Goal: Task Accomplishment & Management: Manage account settings

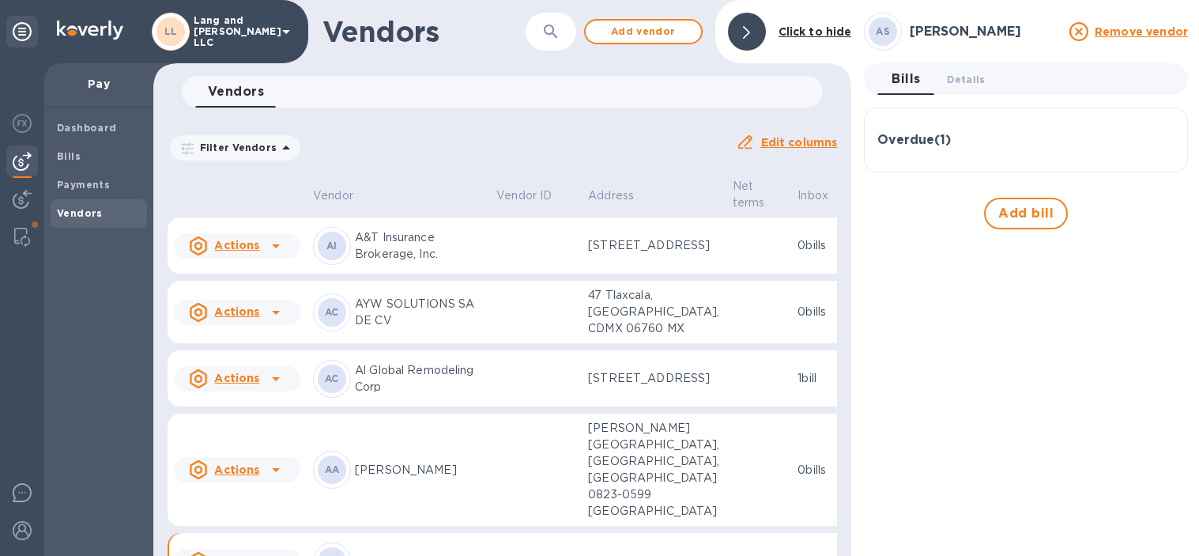
click at [1063, 459] on div "AS [PERSON_NAME] Remove vendor Bills 0 Details 0 Overdue ( 1 ) Bill № 4303 Bill…" at bounding box center [1026, 278] width 324 height 531
click at [554, 40] on icon "button" at bounding box center [551, 31] width 19 height 19
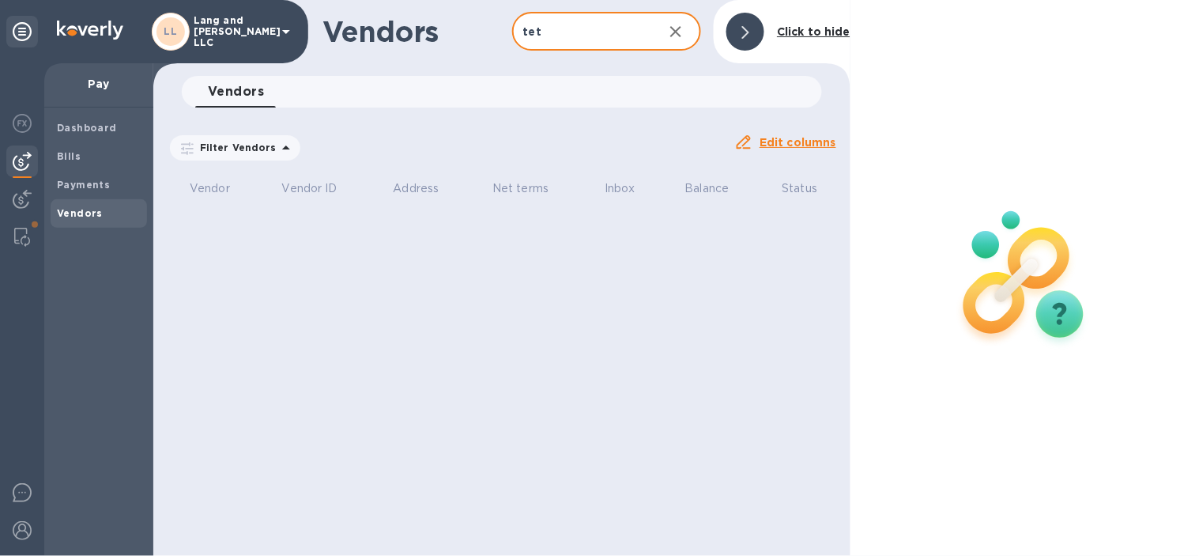
type input "tet"
click at [684, 32] on icon "button" at bounding box center [676, 31] width 19 height 19
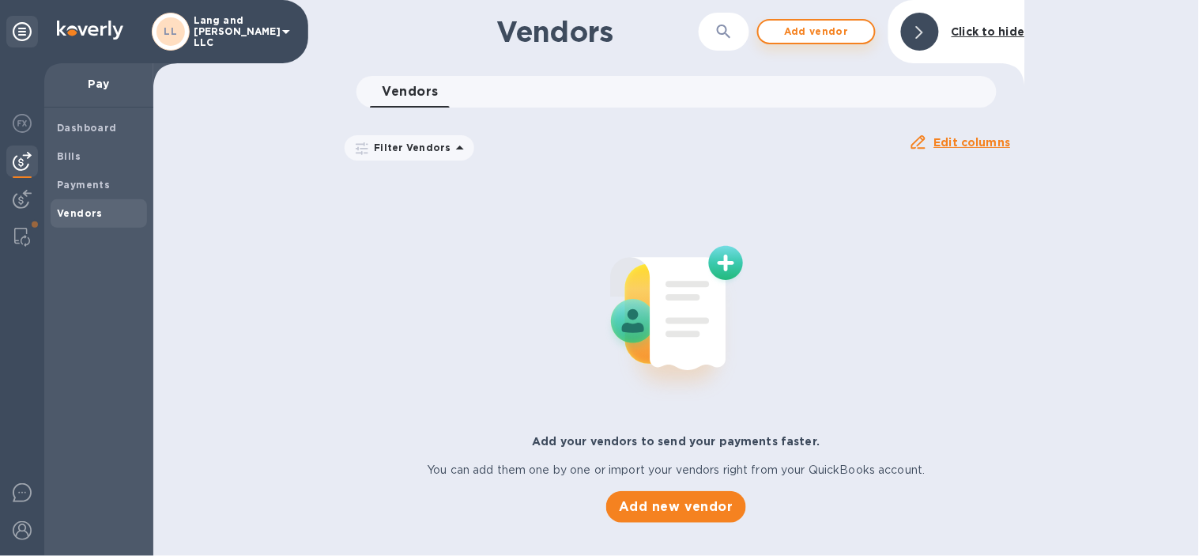
click at [952, 30] on b "Click to hide" at bounding box center [989, 31] width 74 height 13
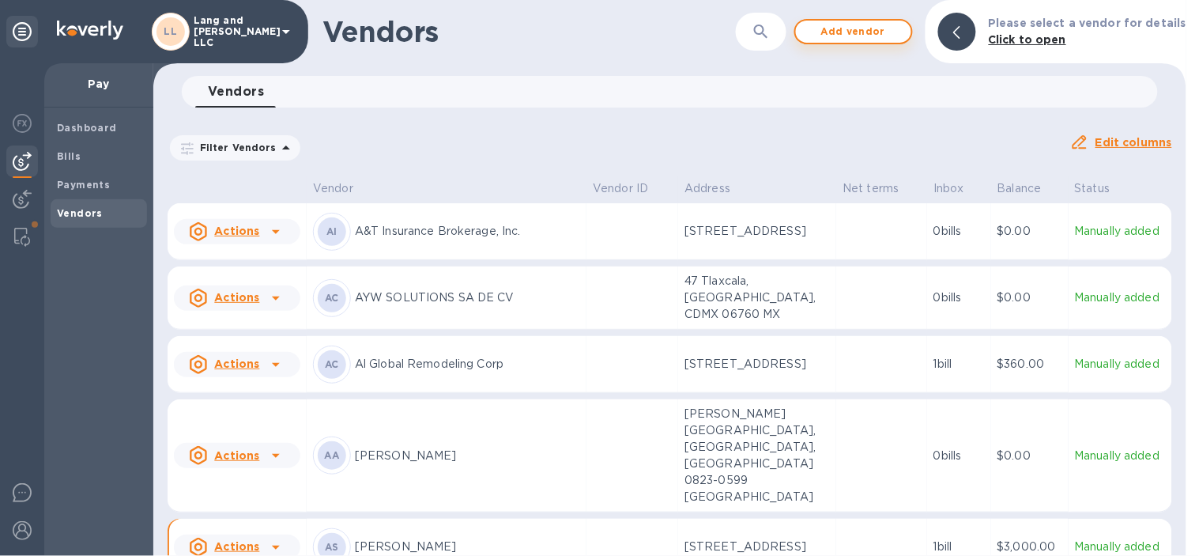
click at [821, 30] on span "Add vendor" at bounding box center [854, 31] width 90 height 19
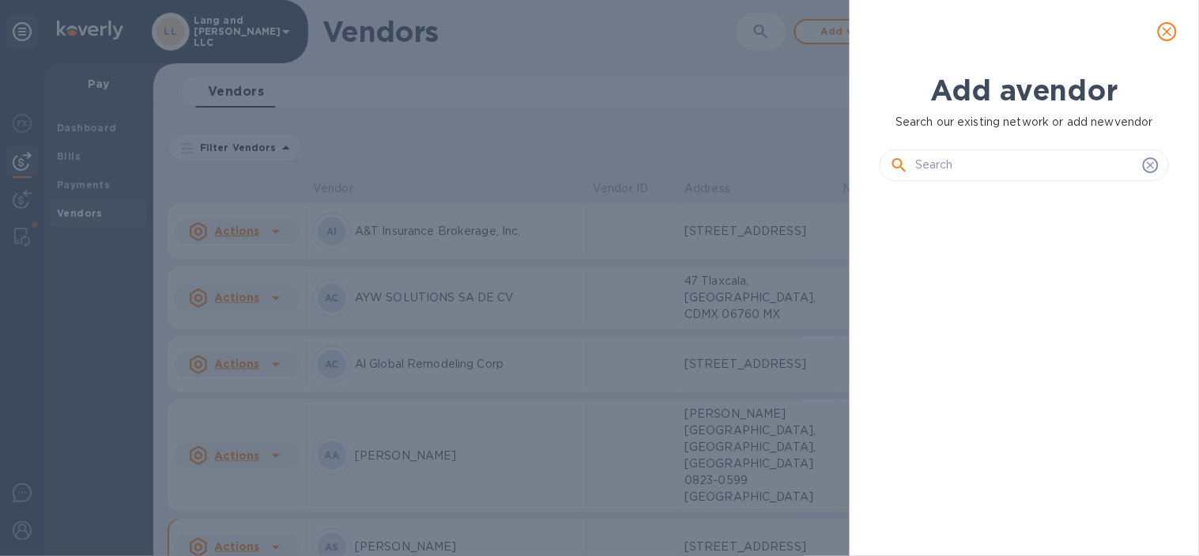
scroll to position [307, 295]
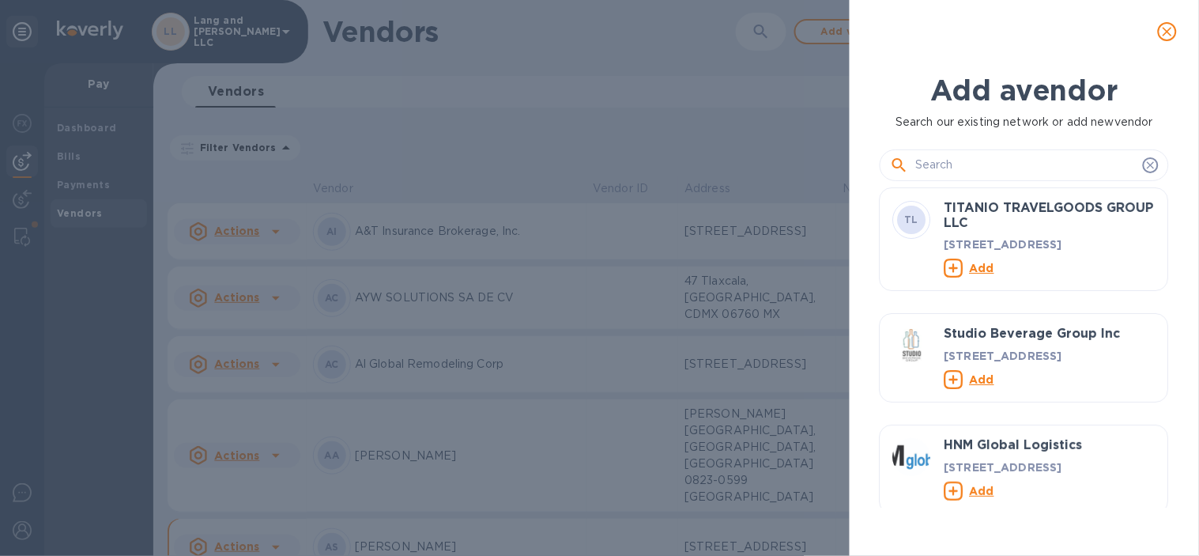
click at [983, 153] on input "text" at bounding box center [1026, 165] width 221 height 24
paste input "Teterete Arte Colectivo de [GEOGRAPHIC_DATA]"
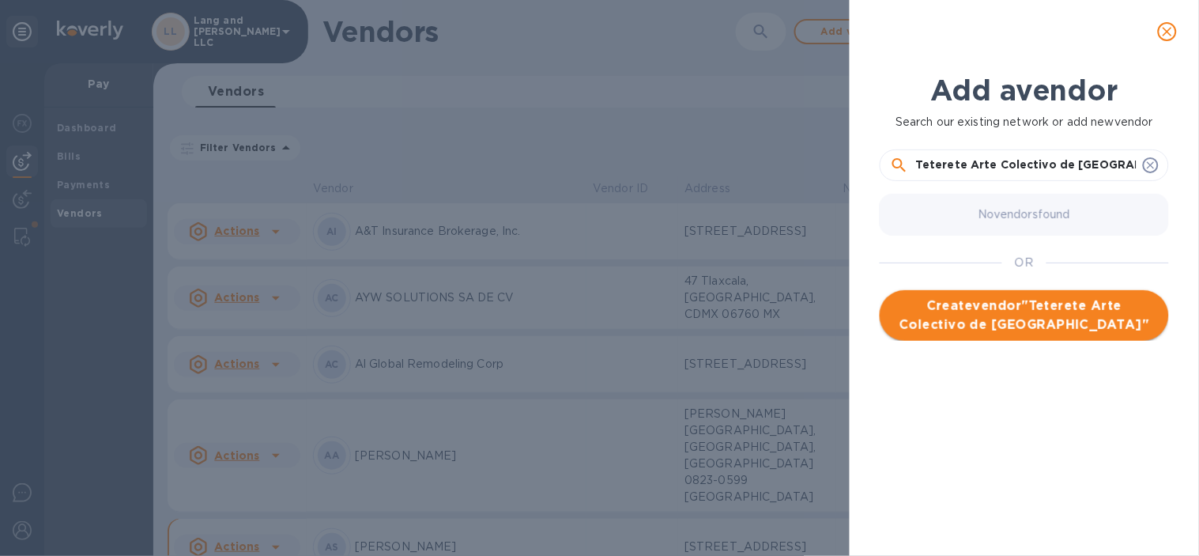
type input "Teterete Arte Colectivo de [GEOGRAPHIC_DATA]"
click at [1028, 332] on span "Create vendor " Teterete Arte Colectivo de [GEOGRAPHIC_DATA] "" at bounding box center [1025, 316] width 264 height 38
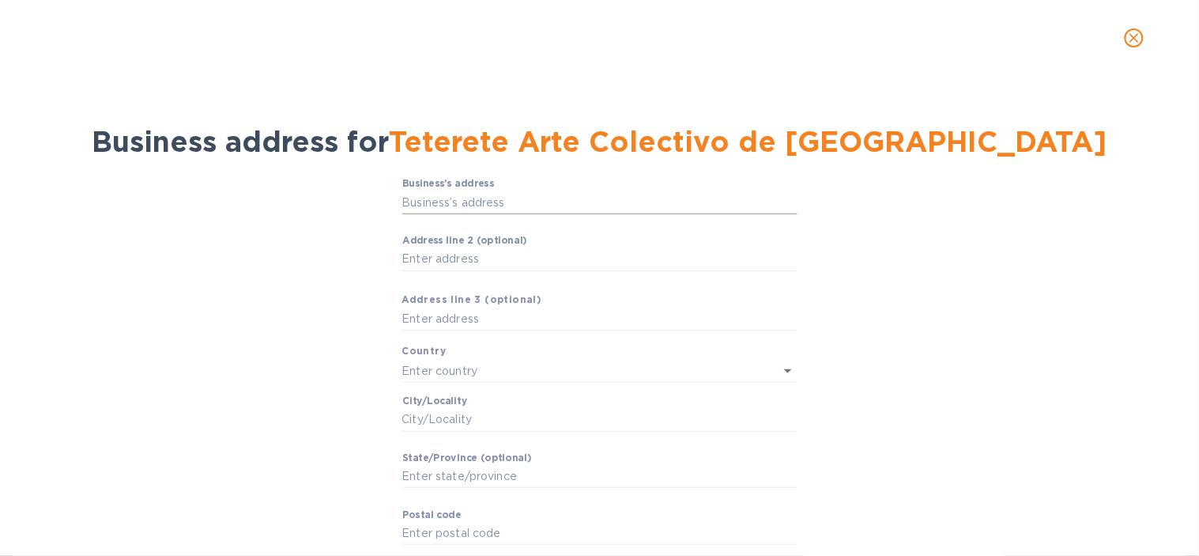
click at [483, 194] on input "Business’s аddress" at bounding box center [599, 203] width 395 height 24
paste input "Michoacan 66 BPH4, Col. Condesa CDMX"
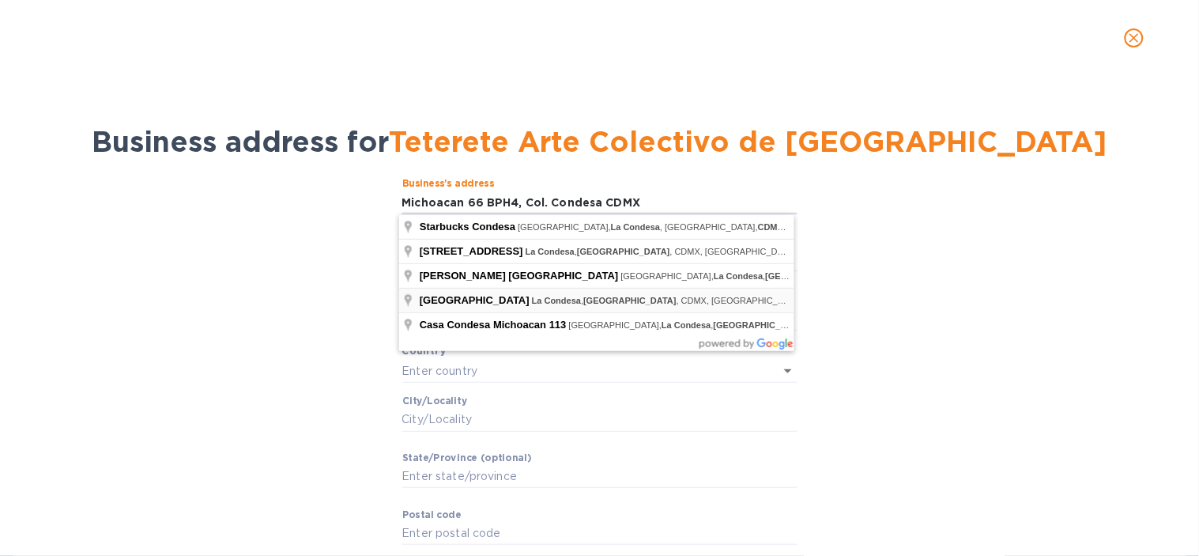
type input "[GEOGRAPHIC_DATA]"
type input "CDMX"
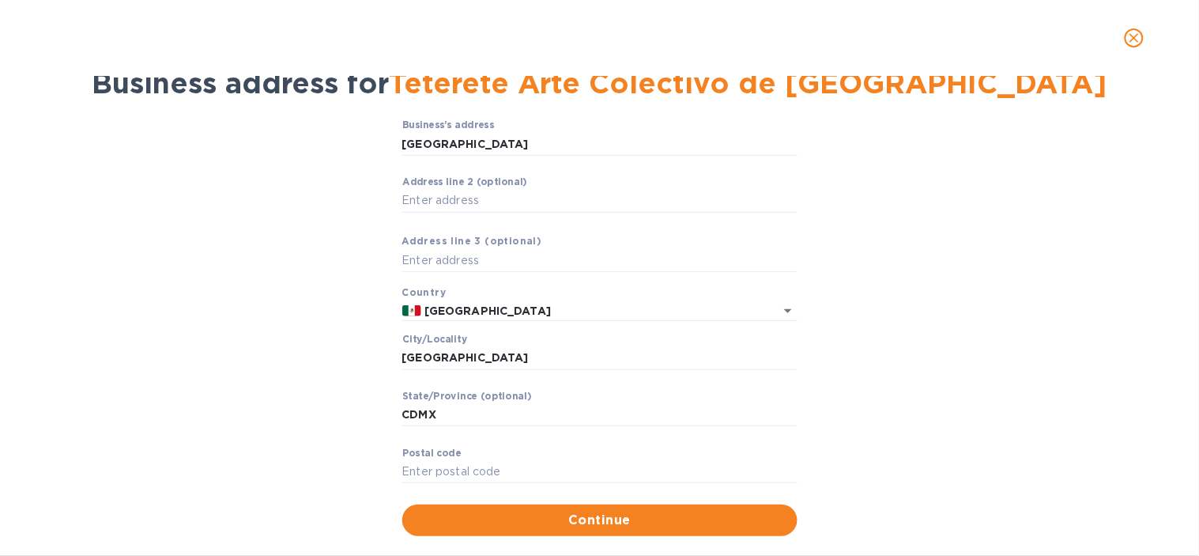
scroll to position [85, 0]
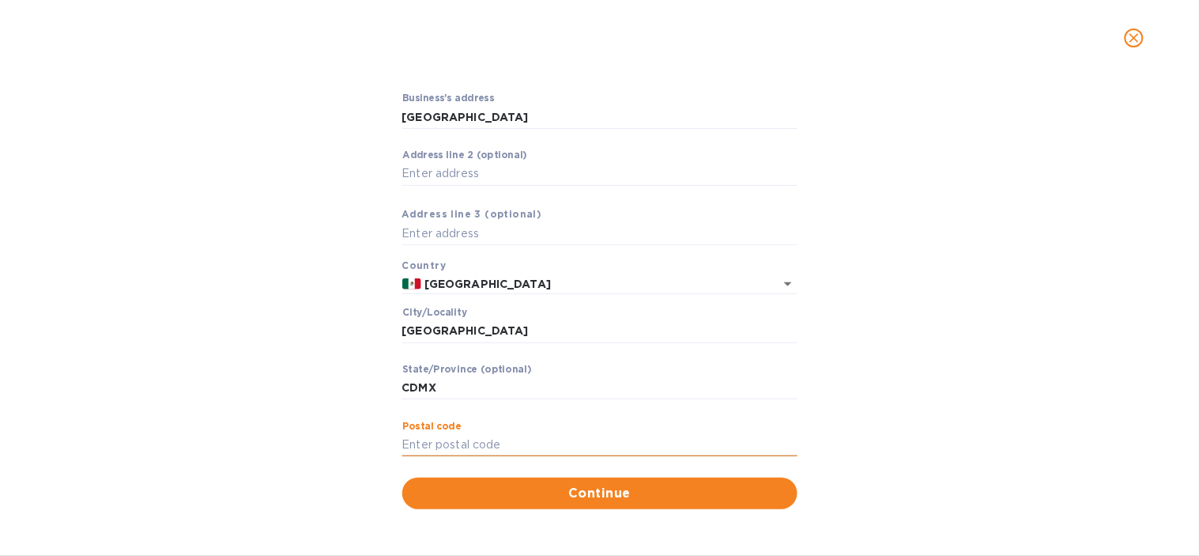
click at [448, 437] on input "Pоstal cоde" at bounding box center [599, 445] width 395 height 24
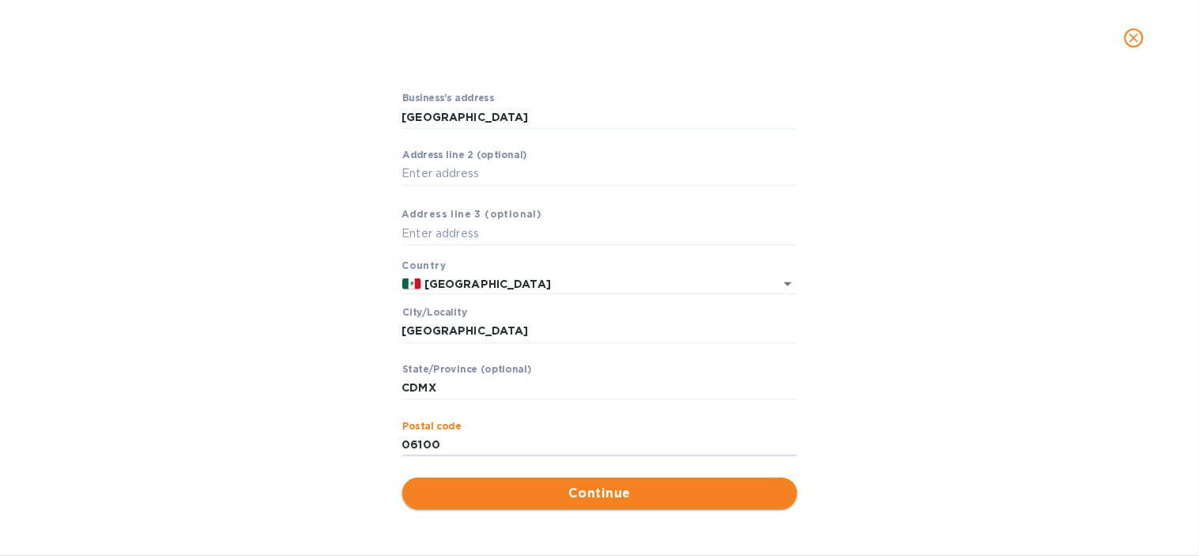
type input "06100"
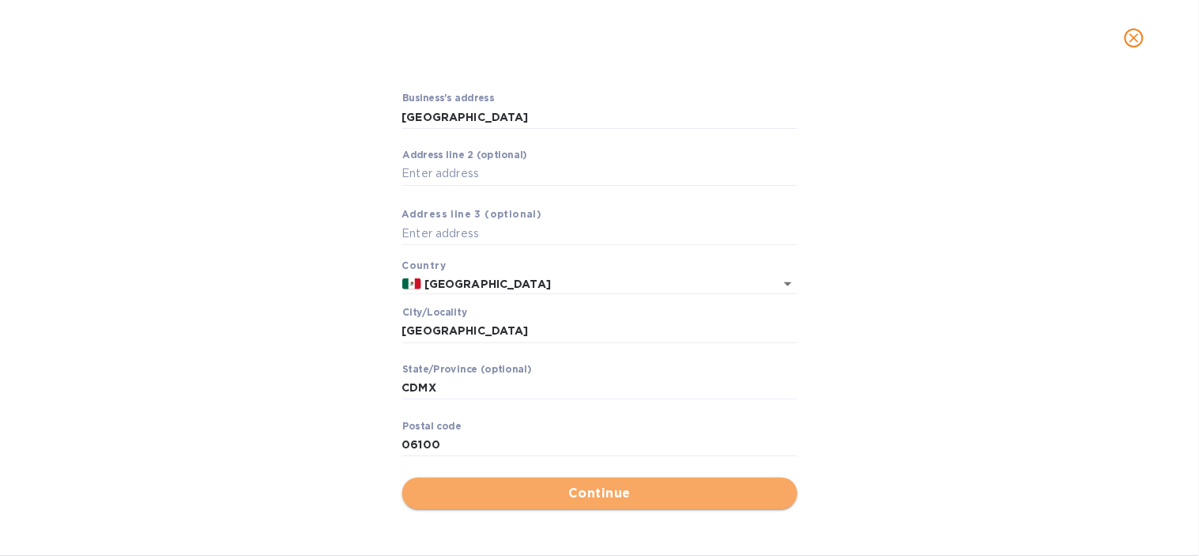
click at [539, 484] on span "Continue" at bounding box center [600, 493] width 370 height 19
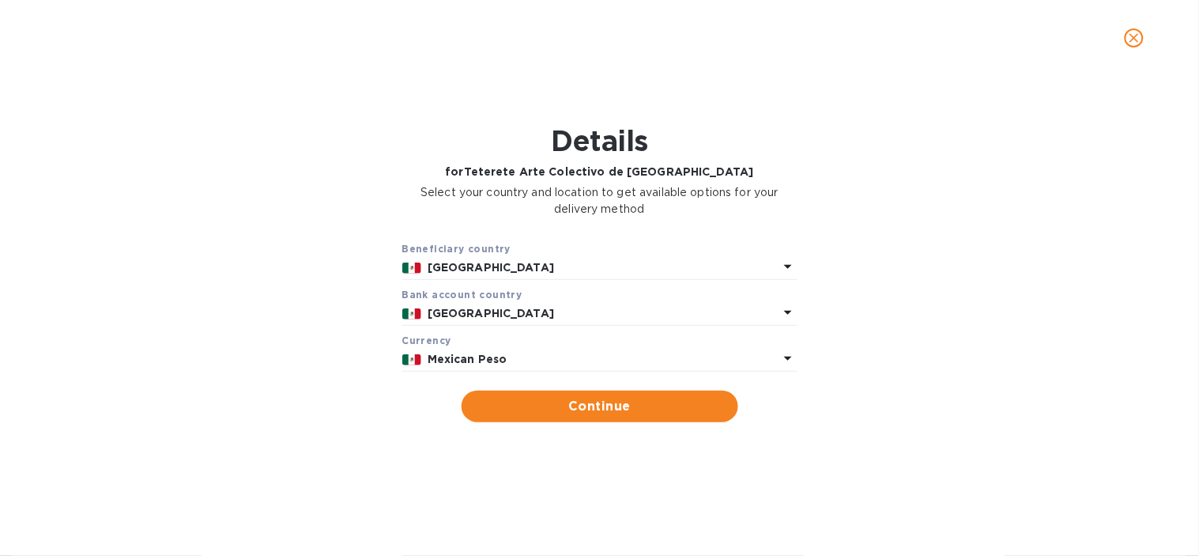
click at [500, 353] on b "Mexican Peso" at bounding box center [468, 359] width 80 height 13
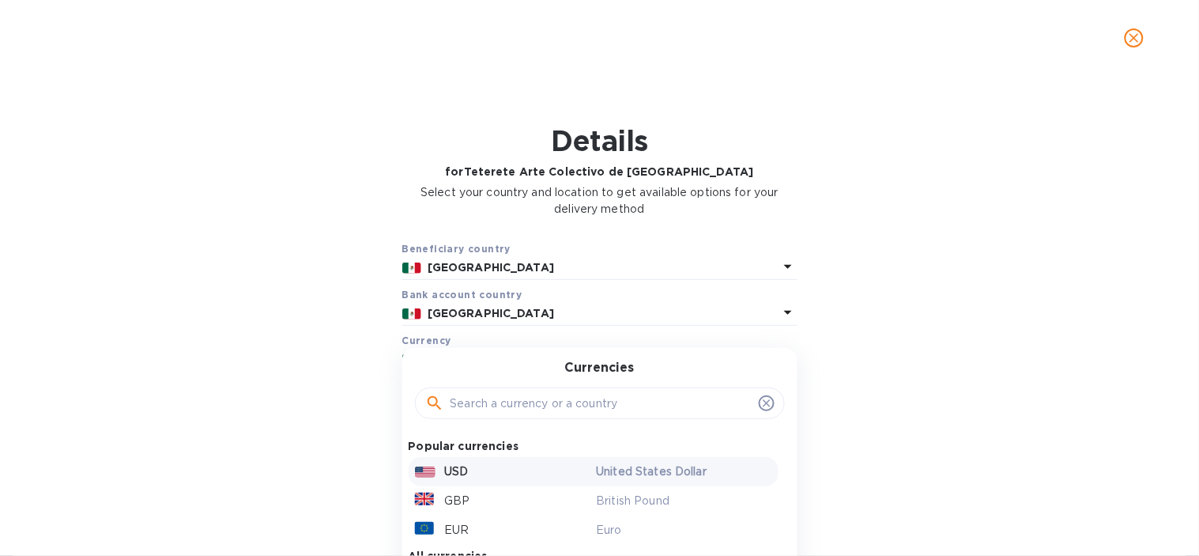
click at [462, 470] on p "USD" at bounding box center [457, 471] width 24 height 17
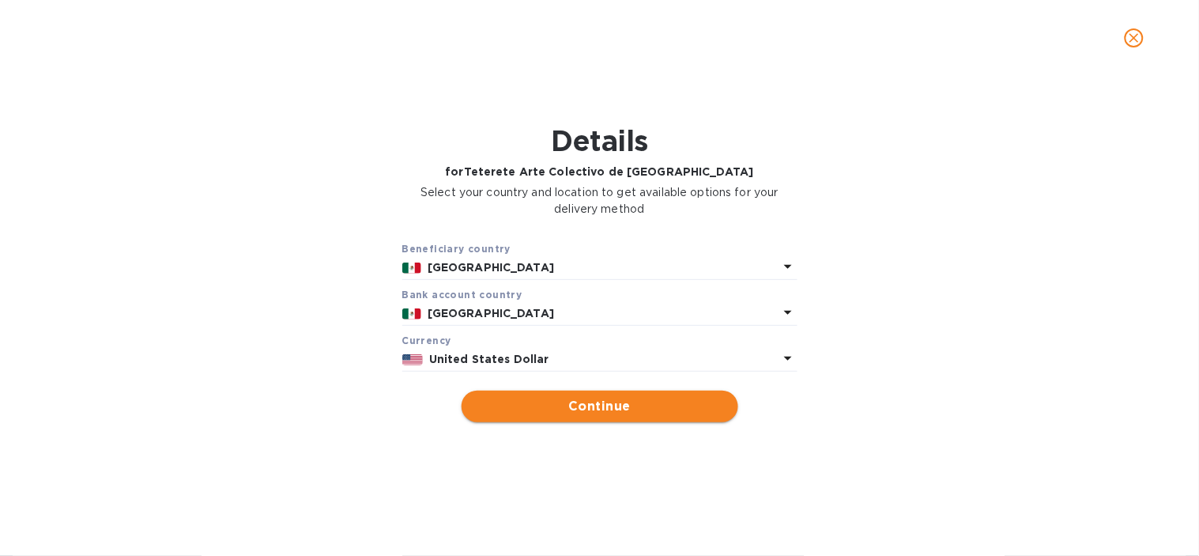
click at [495, 410] on span "Continue" at bounding box center [599, 406] width 251 height 19
type input "Teterete Arte Colectivo de [GEOGRAPHIC_DATA]"
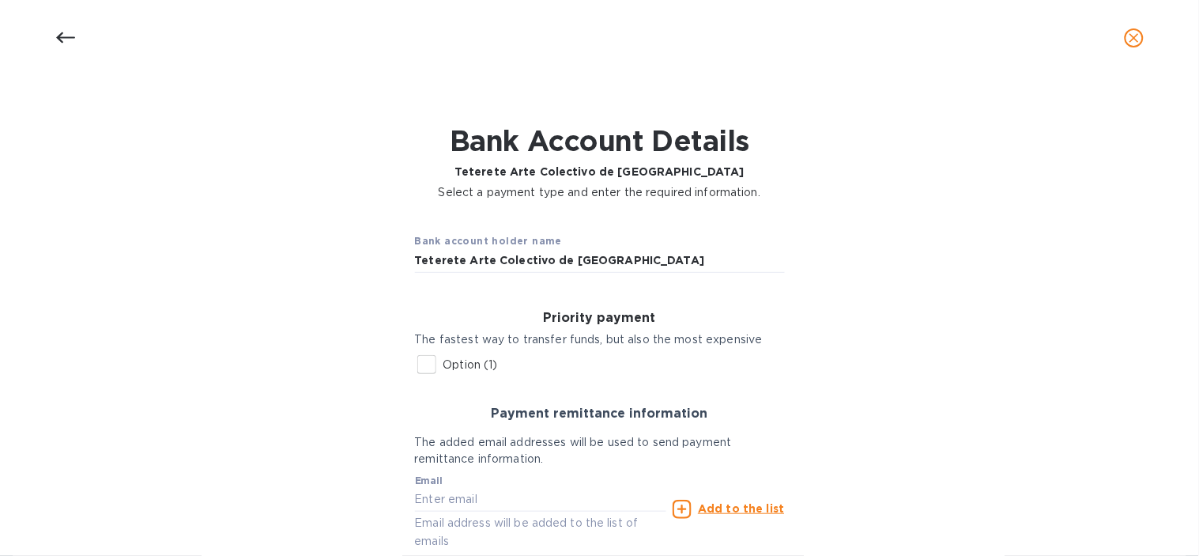
click at [433, 360] on input "Option (1)" at bounding box center [426, 364] width 33 height 33
checkbox input "true"
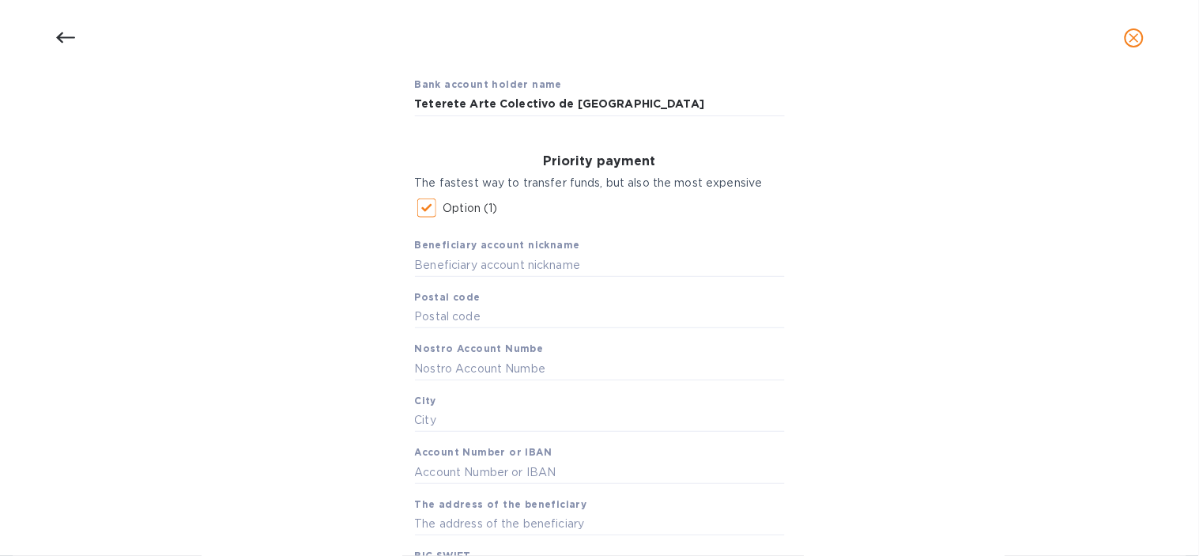
scroll to position [176, 0]
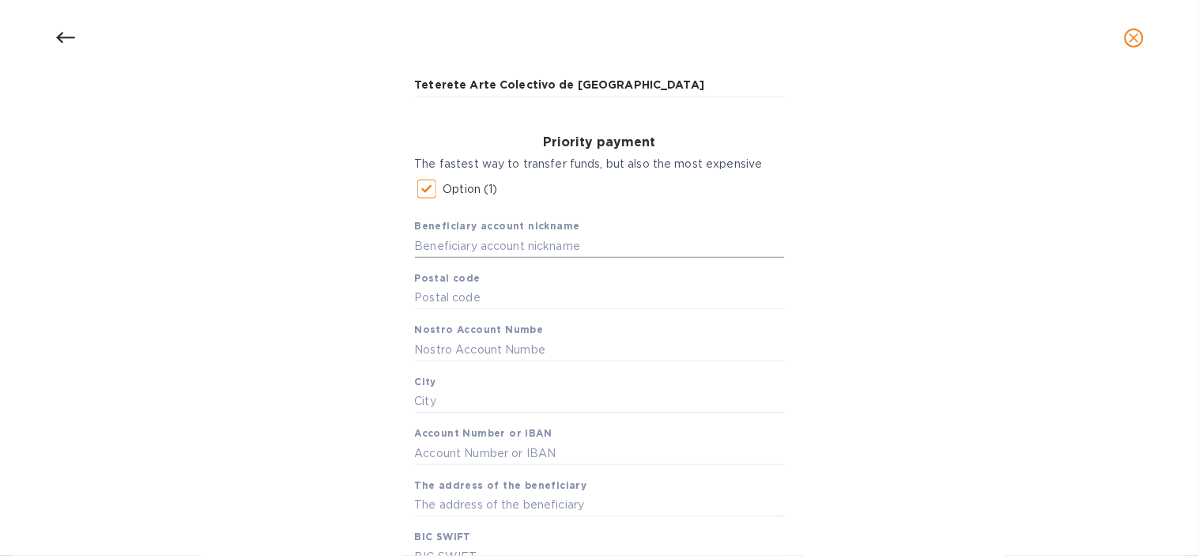
click at [459, 240] on input "text" at bounding box center [600, 246] width 370 height 24
drag, startPoint x: 487, startPoint y: 247, endPoint x: 383, endPoint y: 246, distance: 103.6
click at [385, 246] on div "Bank account holder name Teterete Arte Colectivo de Mexico Priority payment The…" at bounding box center [600, 434] width 1158 height 799
paste input "Arte Colectivo de [GEOGRAPHIC_DATA]"
type input "Teterete Arte Colectivo de [GEOGRAPHIC_DATA]"
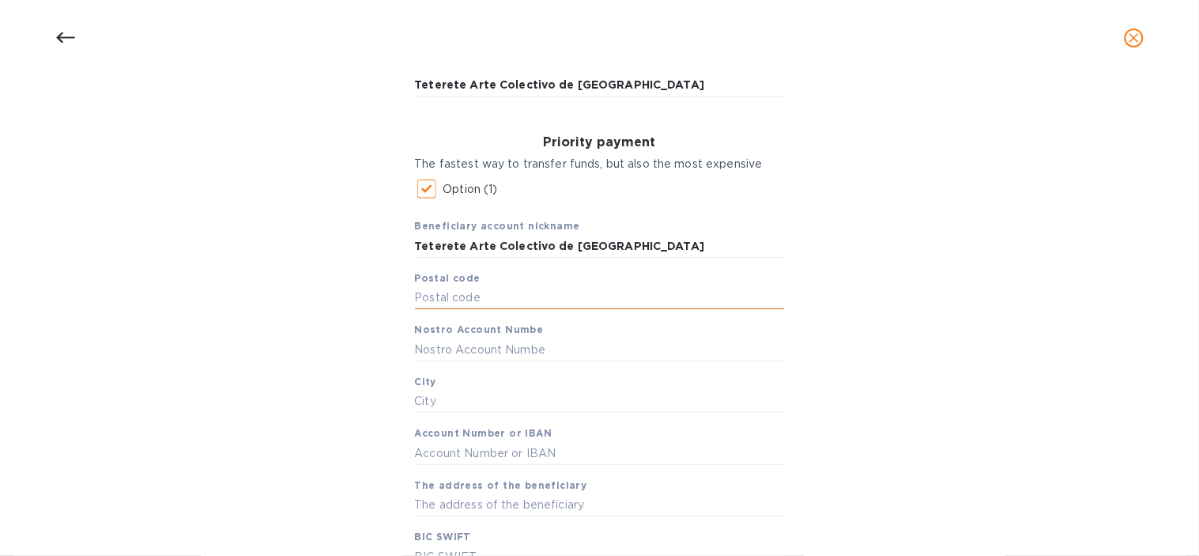
click at [473, 293] on input "text" at bounding box center [600, 298] width 370 height 24
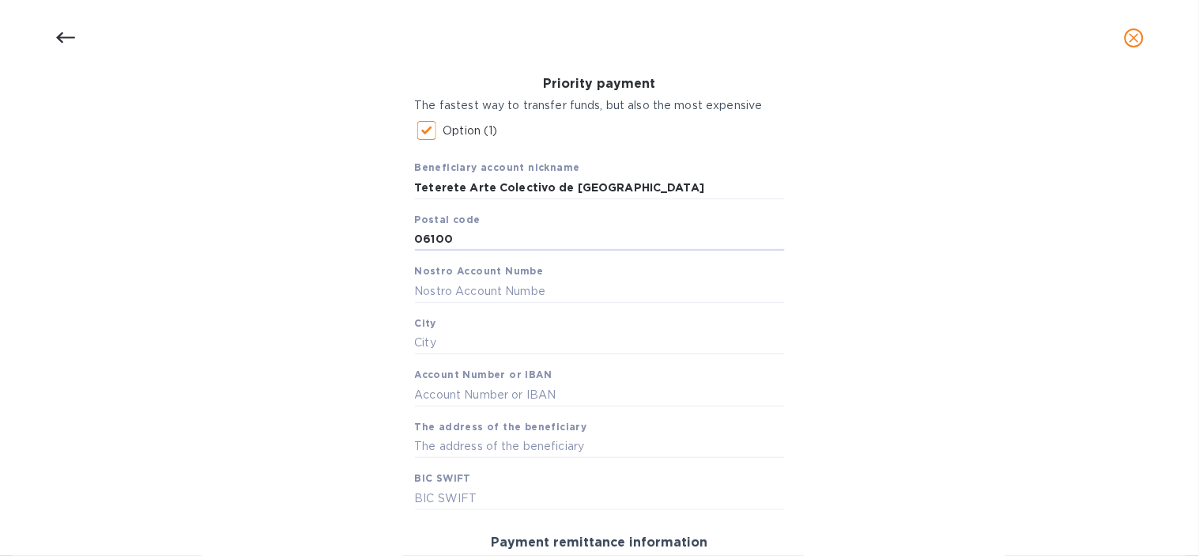
scroll to position [263, 0]
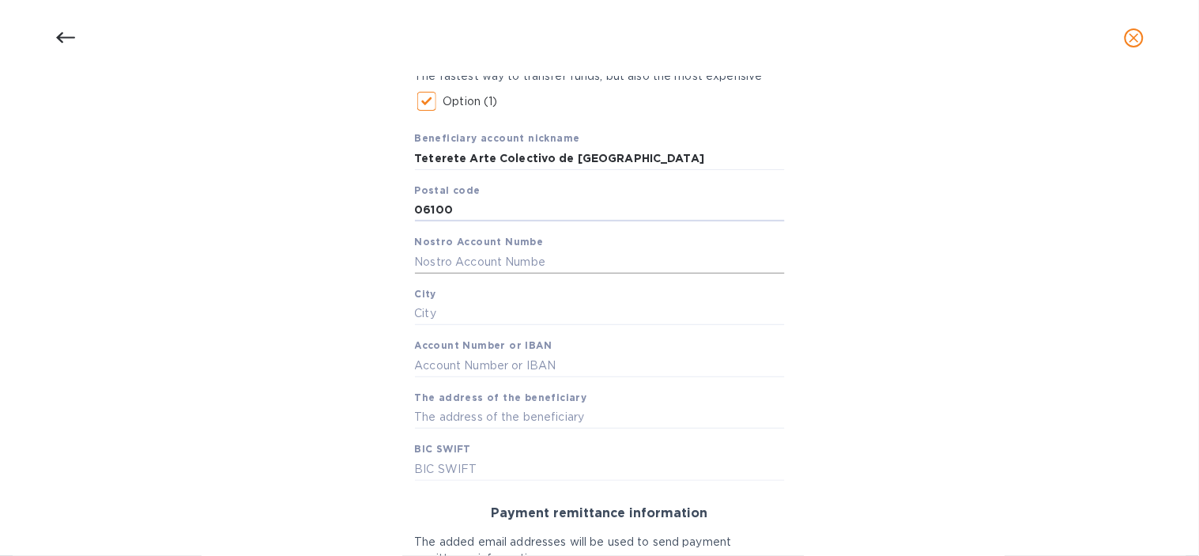
type input "06100"
click at [478, 265] on input "text" at bounding box center [600, 262] width 370 height 24
type input "Teterete"
drag, startPoint x: 479, startPoint y: 263, endPoint x: 370, endPoint y: 262, distance: 109.1
click at [370, 262] on div "Bank account holder name Teterete Arte Colectivo de Mexico Priority payment The…" at bounding box center [600, 346] width 1158 height 799
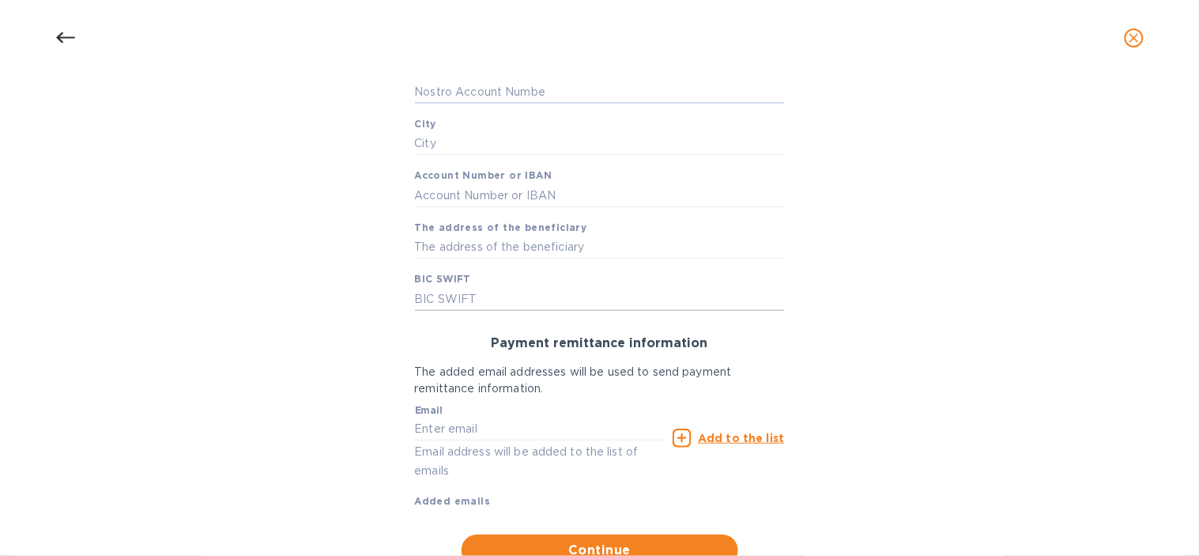
scroll to position [439, 0]
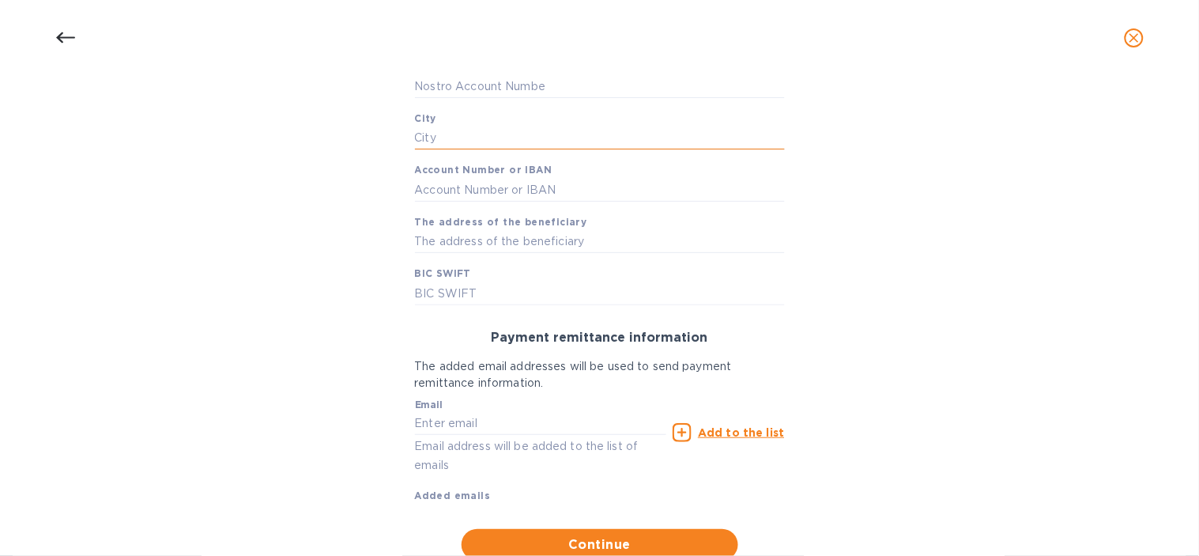
click at [453, 127] on input "text" at bounding box center [600, 139] width 370 height 24
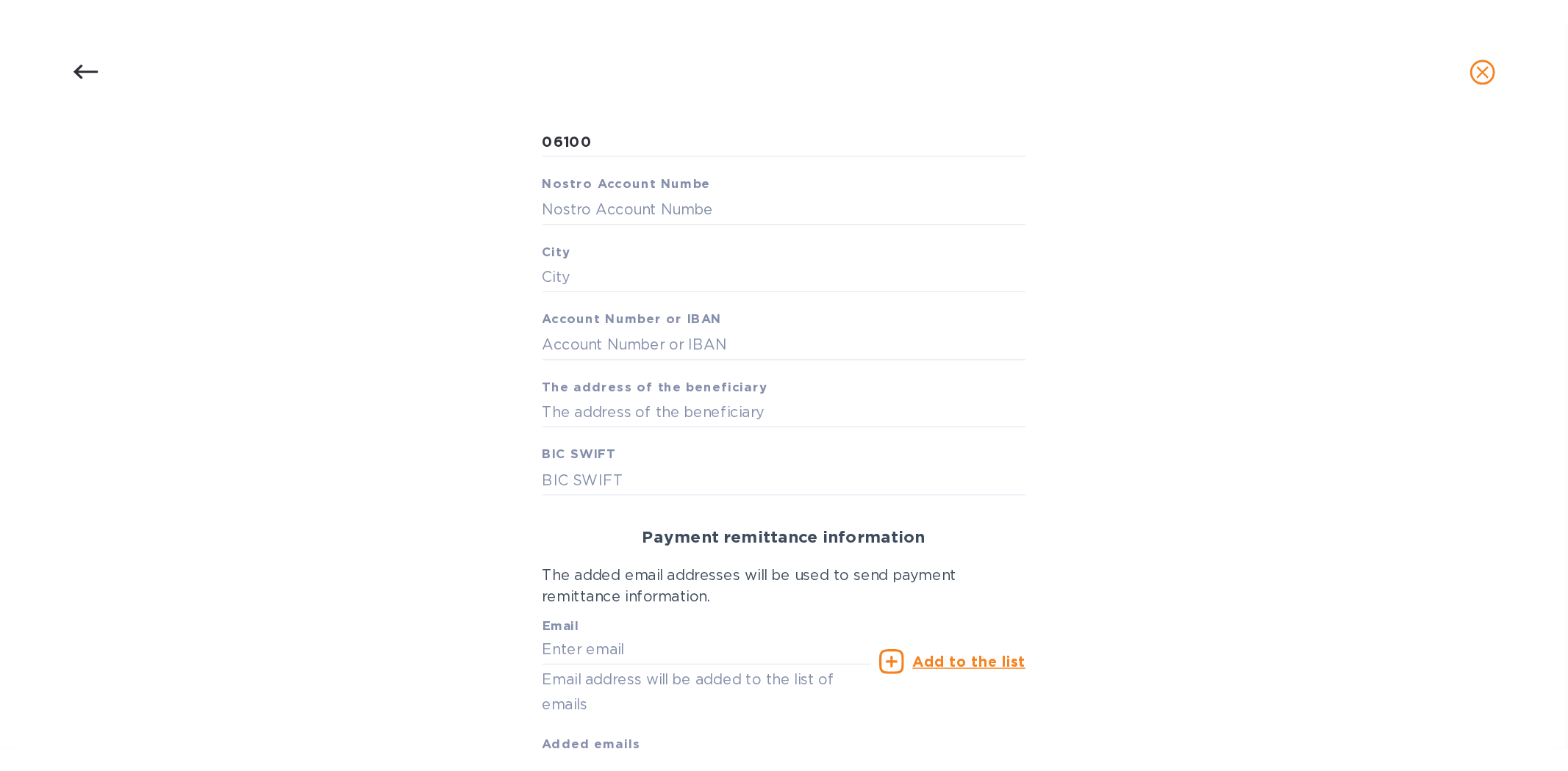
scroll to position [326, 0]
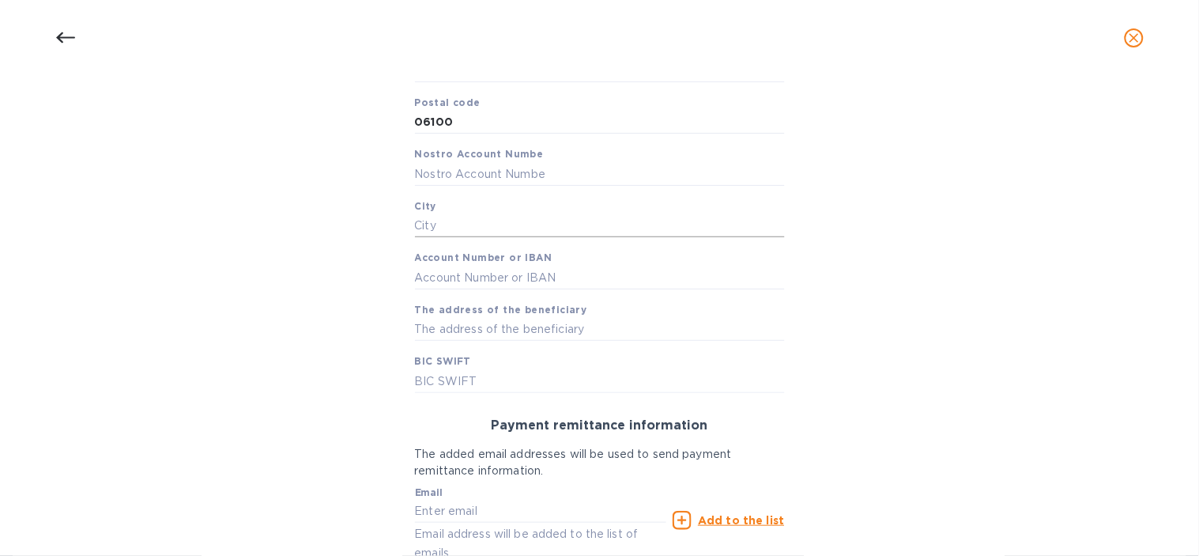
drag, startPoint x: 436, startPoint y: 232, endPoint x: 427, endPoint y: 237, distance: 9.9
click at [436, 232] on input "text" at bounding box center [600, 226] width 370 height 24
click at [469, 223] on input "text" at bounding box center [600, 226] width 370 height 24
type input "[GEOGRAPHIC_DATA]"
click at [520, 266] on input "text" at bounding box center [600, 278] width 370 height 24
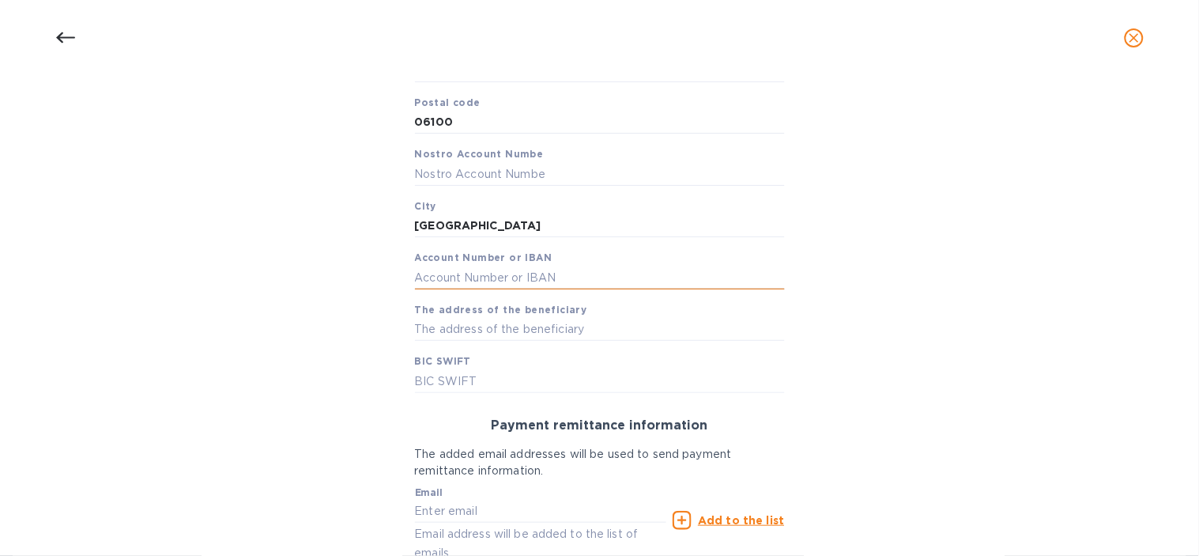
paste input "044180001062900887"
type input "044180001062900887"
click at [504, 338] on input "text" at bounding box center [600, 330] width 370 height 24
click at [457, 330] on input "text" at bounding box center [600, 330] width 370 height 24
paste input "Michoacan 66 BPH4, Col. Condesa CDMX 06100."
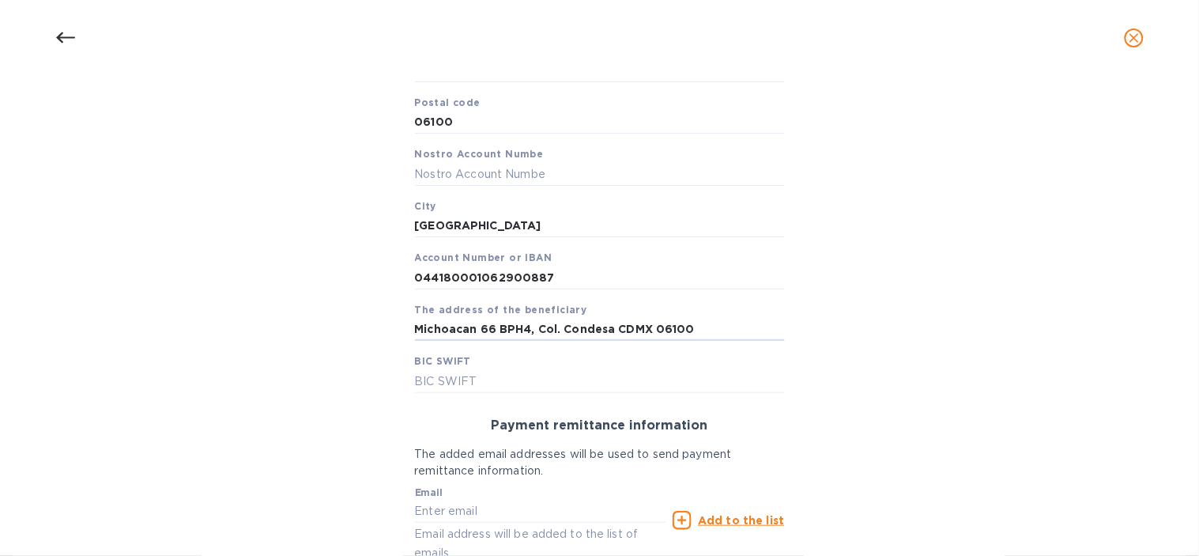
type input "Michoacan 66 BPH4, Col. Condesa CDMX 06100"
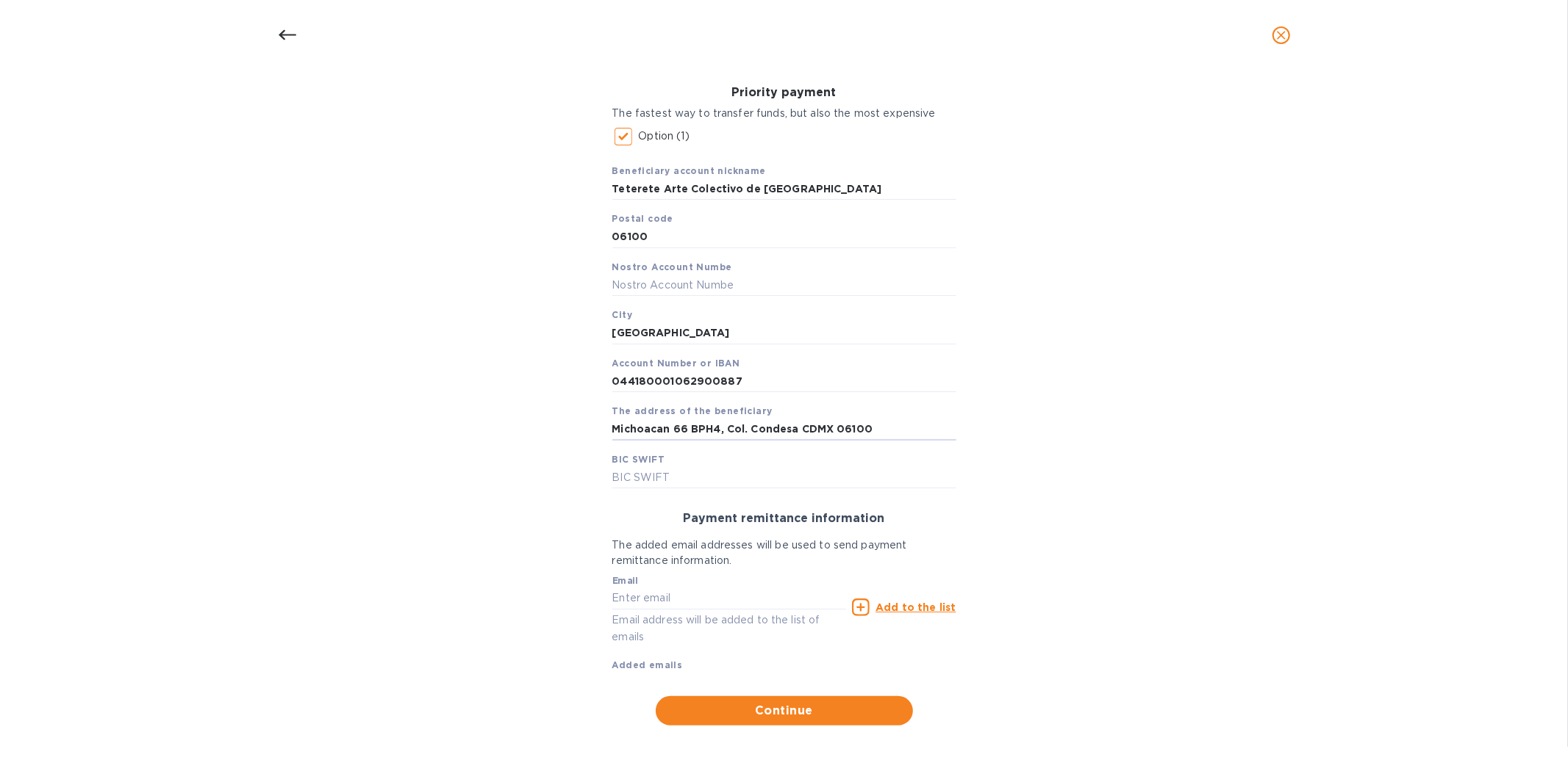
scroll to position [221, 0]
click at [721, 485] on input "text" at bounding box center [784, 478] width 344 height 22
paste input "[SWIFT_CODE]"
type input "[SWIFT_CODE]"
click at [1114, 496] on div "Bank account holder name Teterete Arte Colectivo de Mexico Priority payment The…" at bounding box center [784, 363] width 1529 height 742
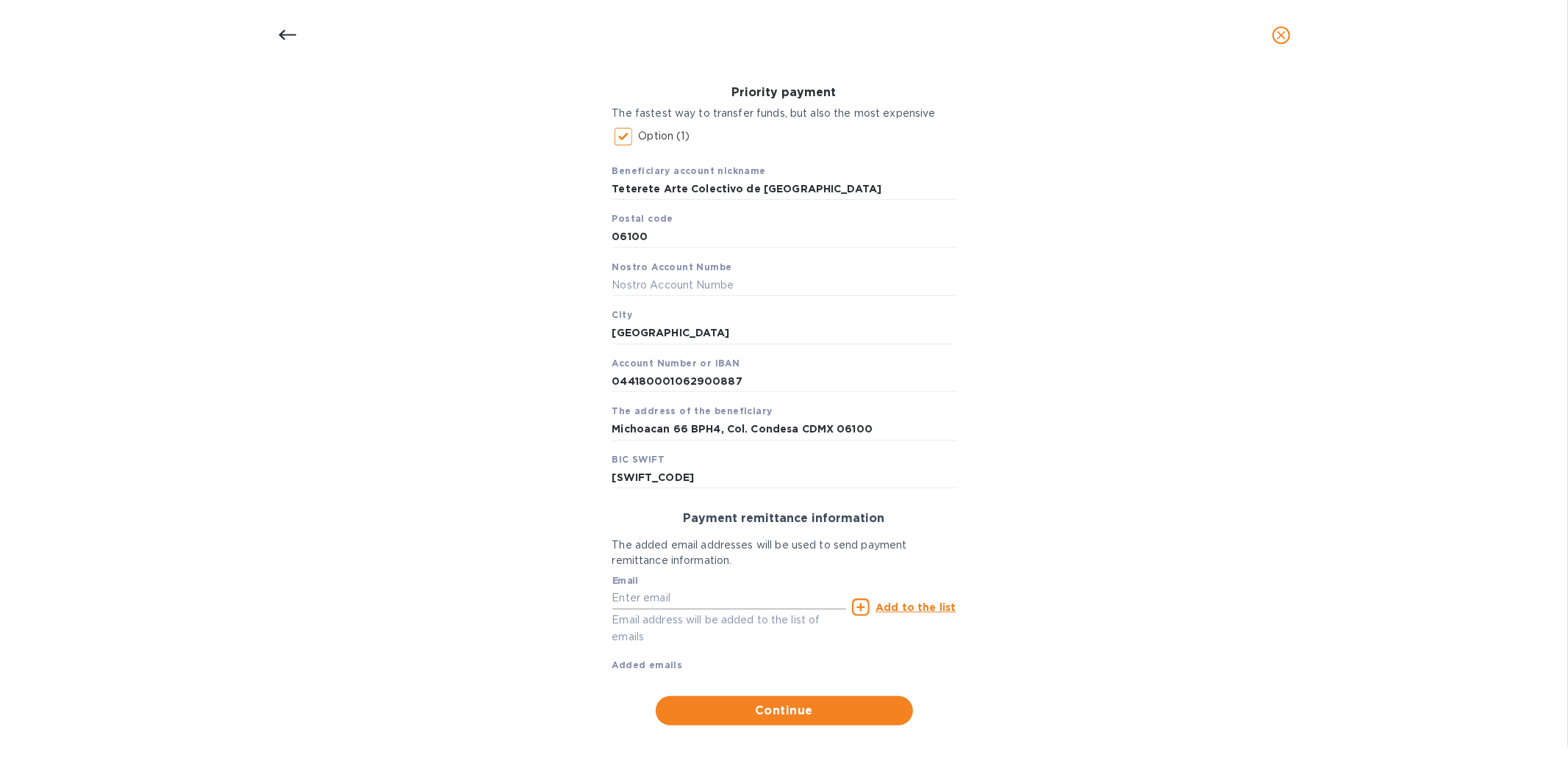
click at [798, 516] on input "text" at bounding box center [730, 599] width 234 height 22
click at [453, 516] on div "Bank account holder name Teterete Arte Colectivo de Mexico Priority payment The…" at bounding box center [784, 363] width 1529 height 742
drag, startPoint x: 648, startPoint y: 594, endPoint x: 650, endPoint y: 574, distance: 20.1
click at [648, 516] on input "text" at bounding box center [730, 599] width 234 height 22
click at [663, 516] on div "Email Email address will be added to the list of emails" at bounding box center [730, 610] width 234 height 70
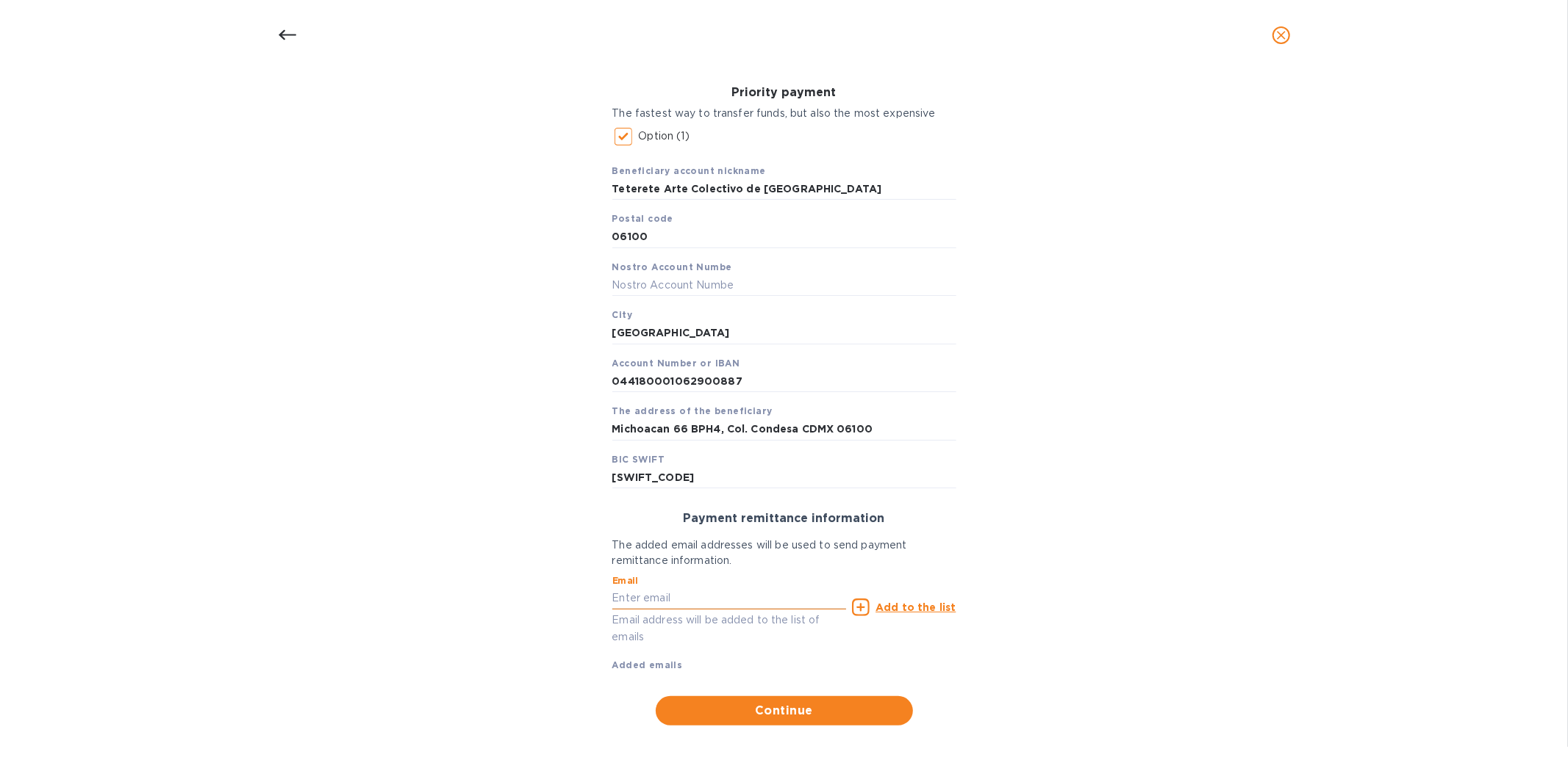
drag, startPoint x: 663, startPoint y: 584, endPoint x: 665, endPoint y: 602, distance: 18.1
click at [665, 516] on input "text" at bounding box center [730, 599] width 234 height 22
paste input "[EMAIL_ADDRESS][DOMAIN_NAME]"
type input "[EMAIL_ADDRESS][DOMAIN_NAME]"
click at [893, 516] on u "Add to the list" at bounding box center [916, 608] width 80 height 12
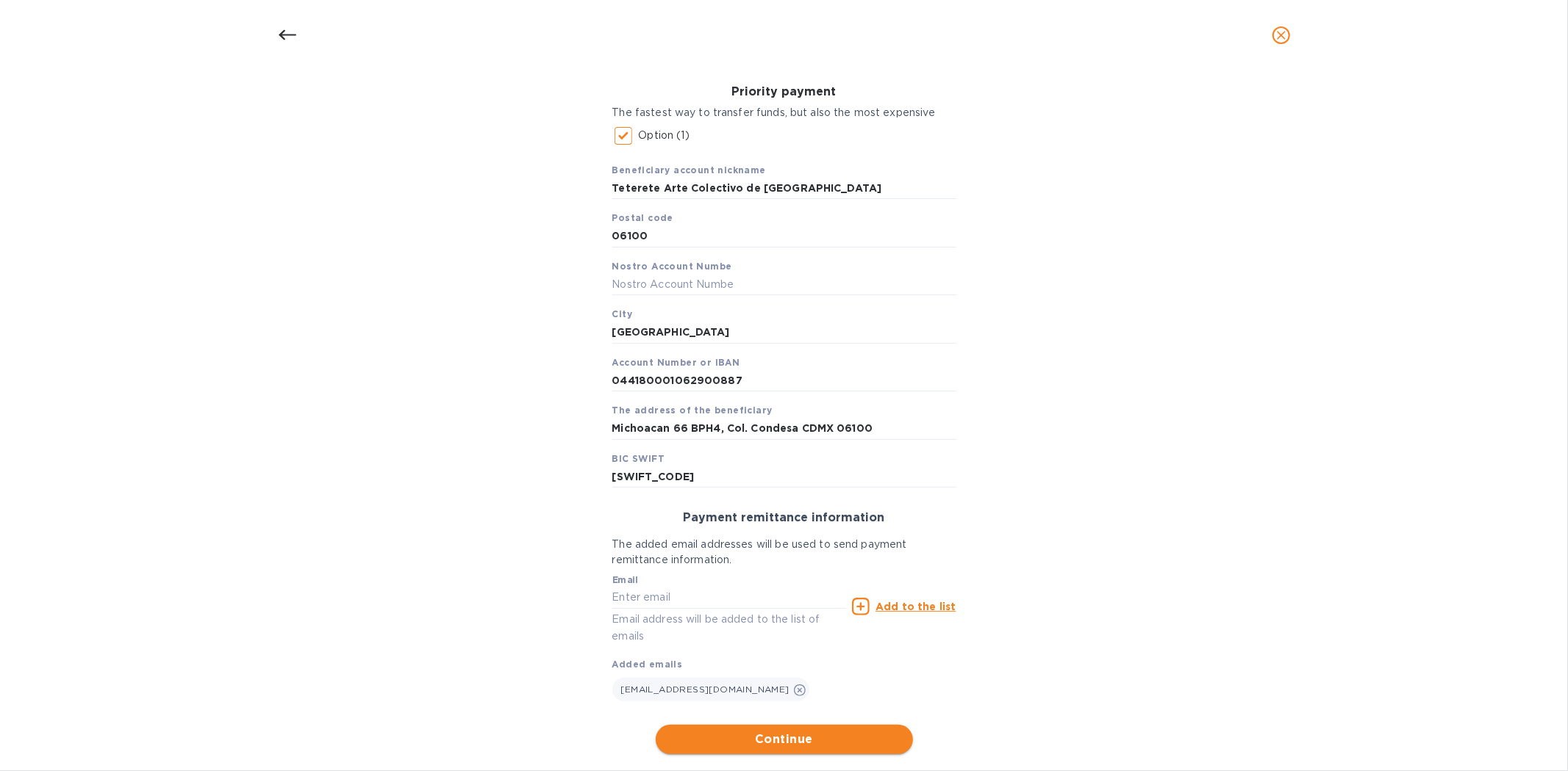
click at [762, 516] on span "Continue" at bounding box center [784, 739] width 233 height 18
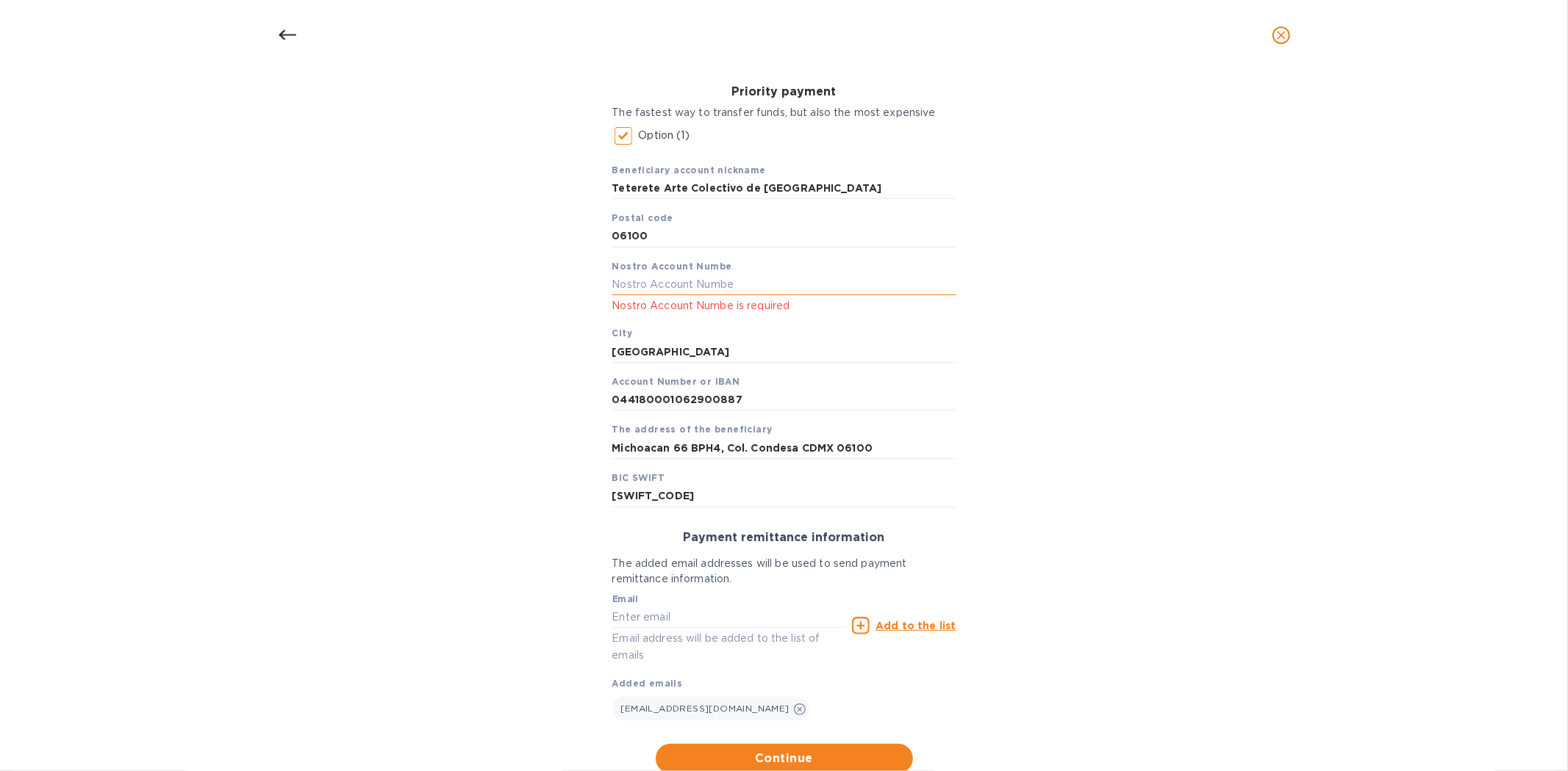
click at [714, 290] on input "text" at bounding box center [784, 285] width 344 height 22
type input "Teterete"
click at [810, 516] on span "Continue" at bounding box center [784, 758] width 233 height 18
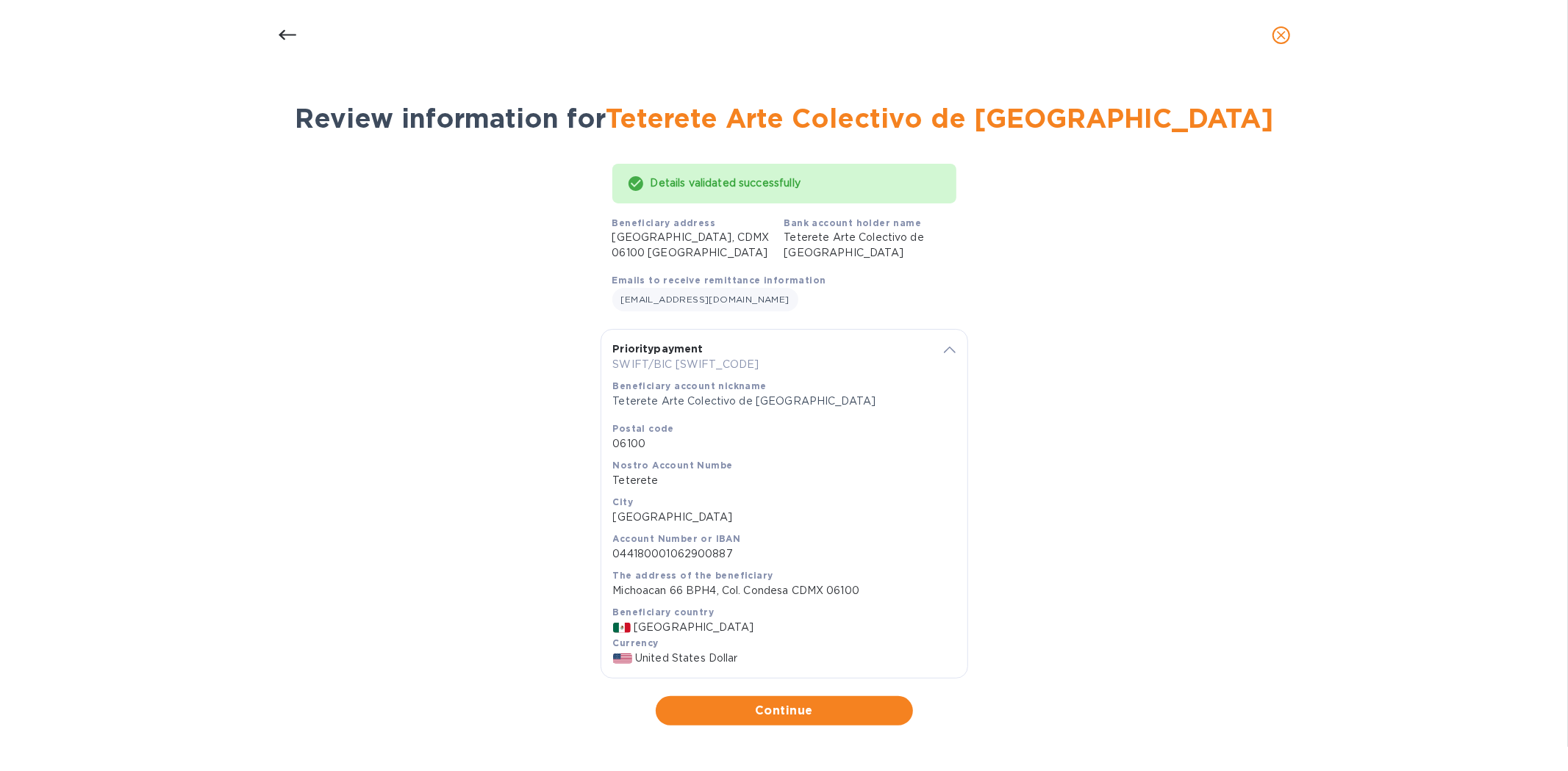
scroll to position [39, 0]
click at [836, 516] on span "Continue" at bounding box center [784, 711] width 233 height 18
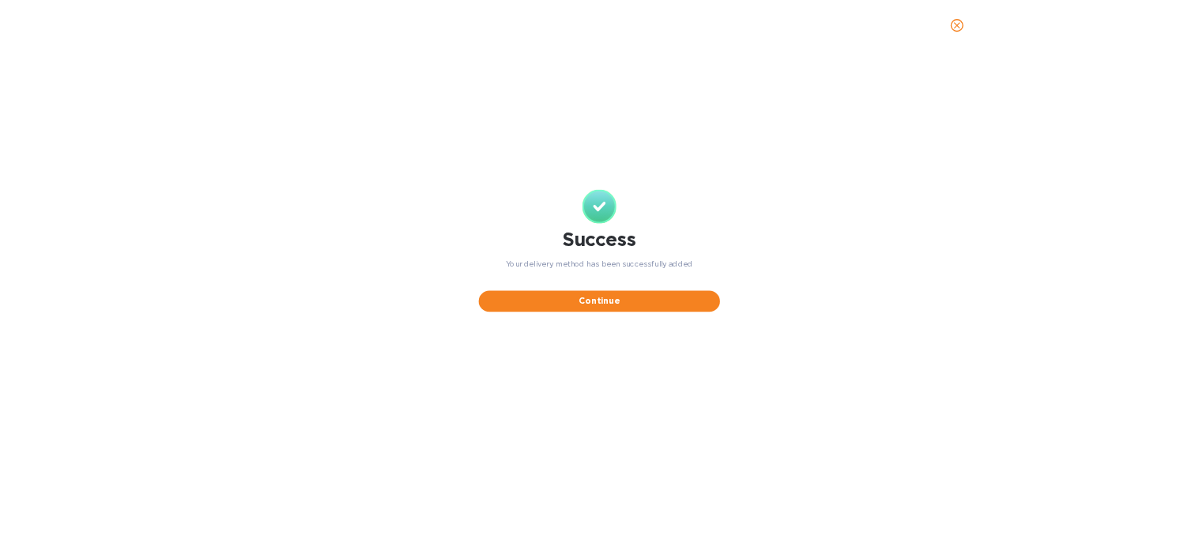
scroll to position [0, 0]
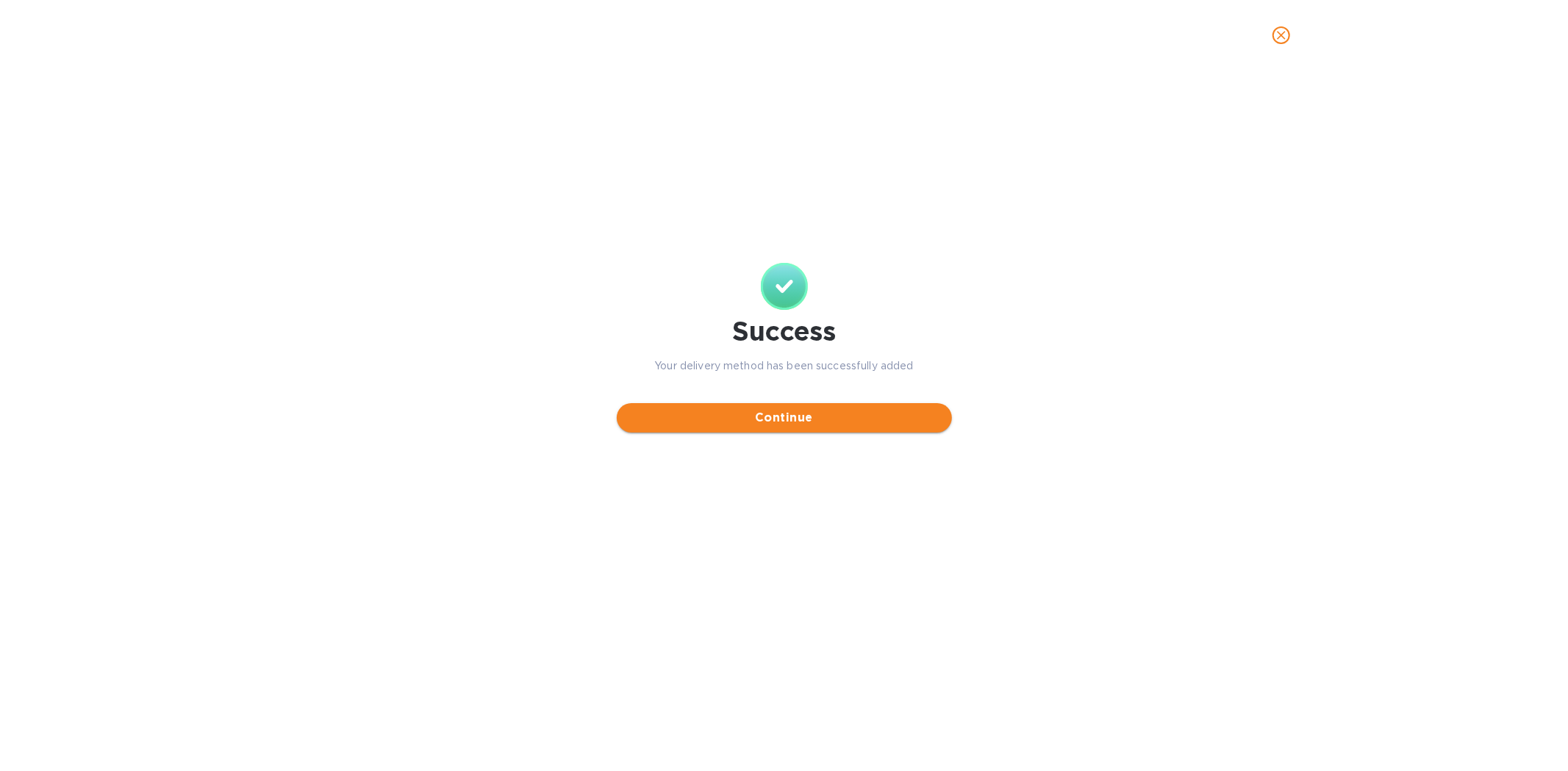
drag, startPoint x: 776, startPoint y: 412, endPoint x: 810, endPoint y: 434, distance: 40.5
click at [777, 412] on span "Continue" at bounding box center [784, 417] width 311 height 18
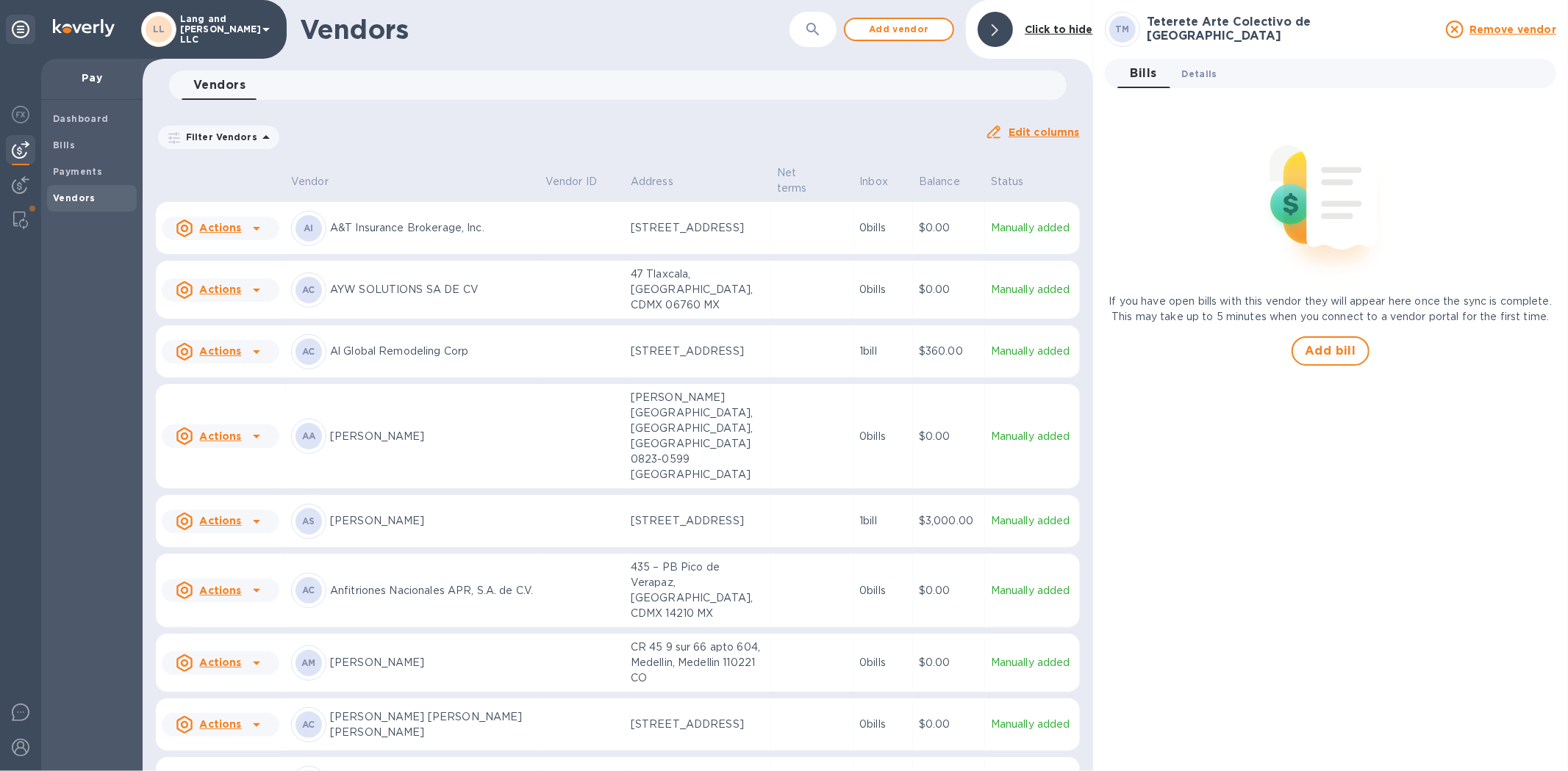
click at [1114, 72] on span "Details 0" at bounding box center [1199, 73] width 35 height 16
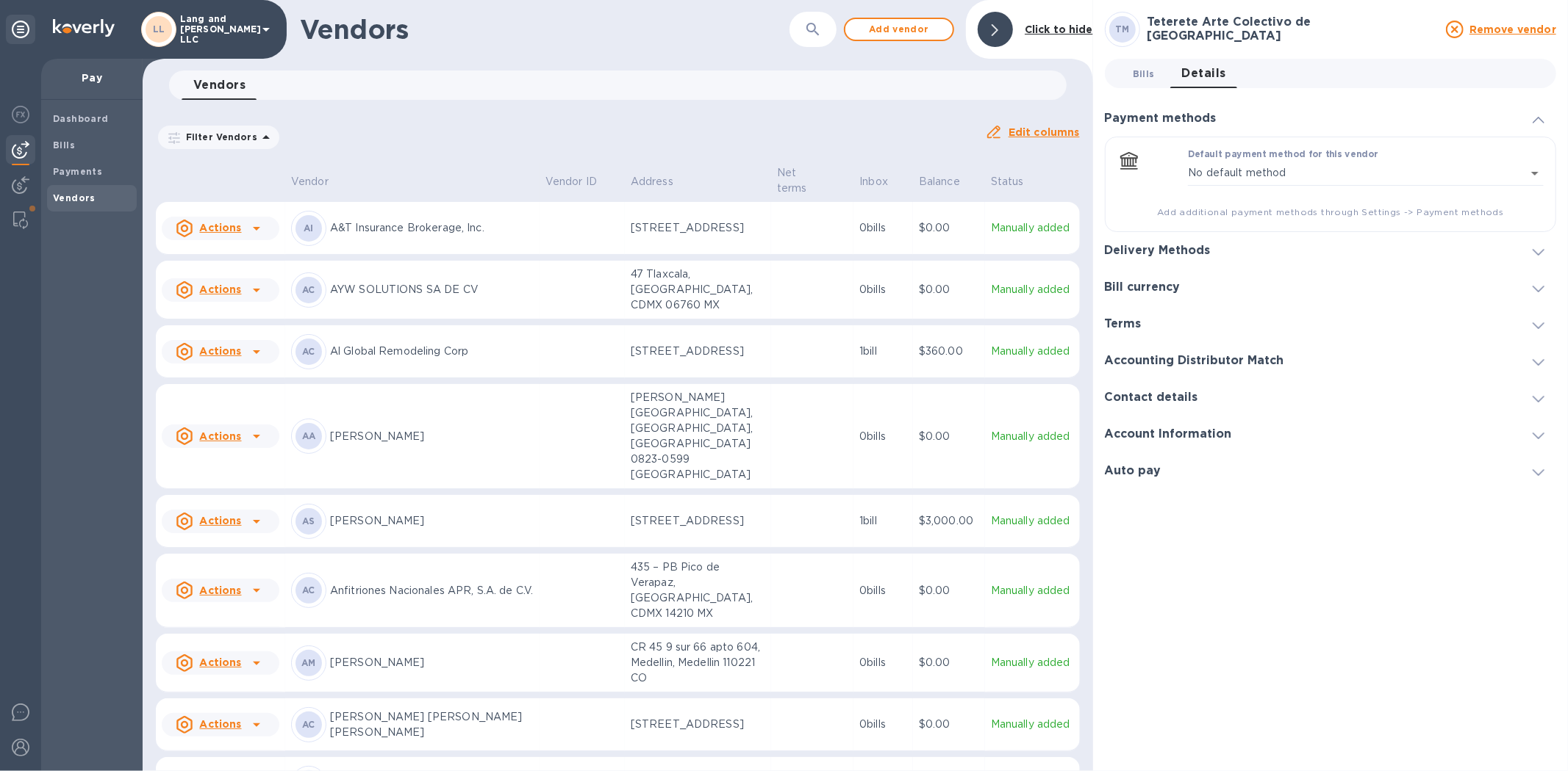
click at [1114, 75] on span "Bills 0" at bounding box center [1143, 73] width 22 height 16
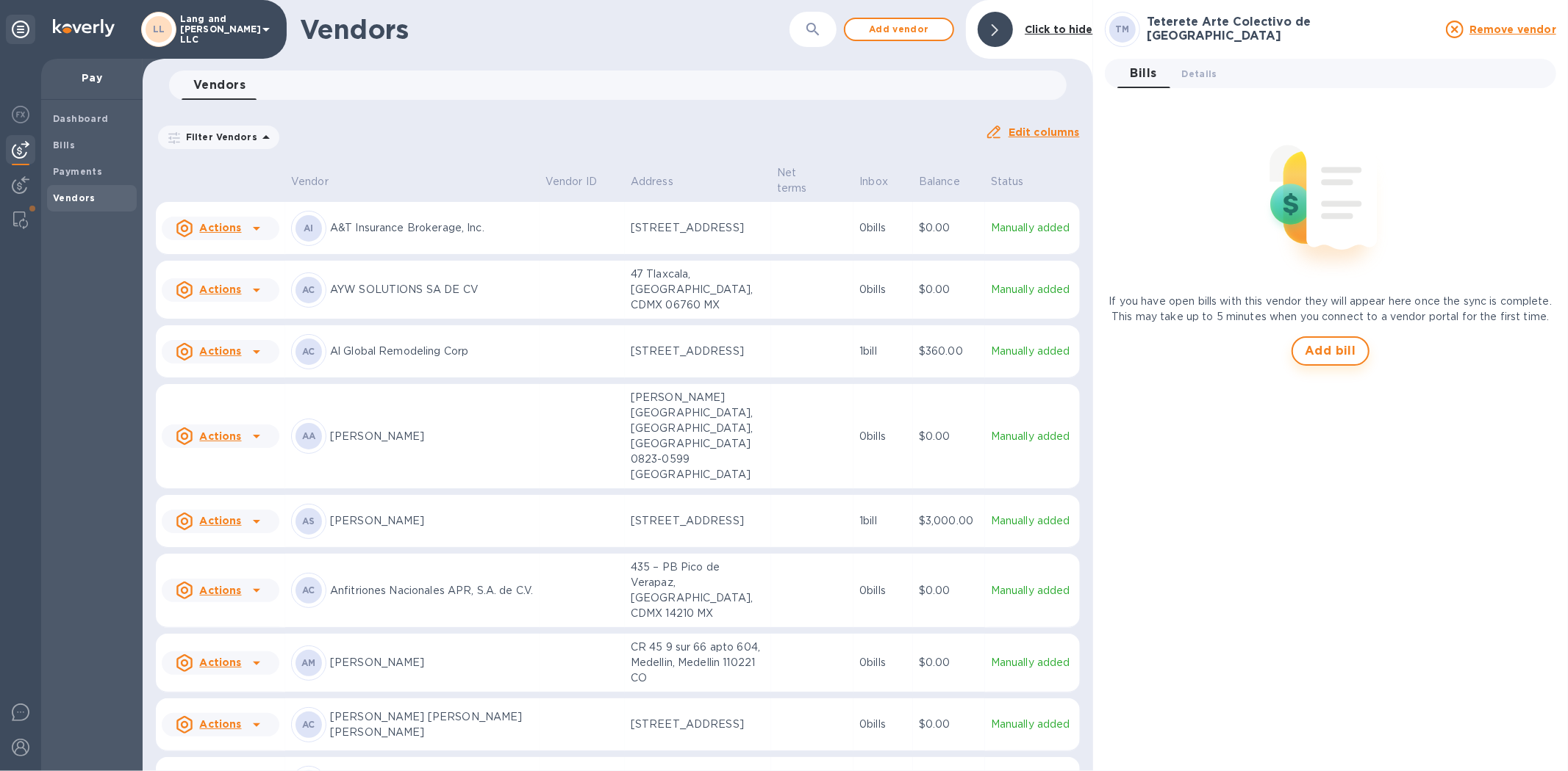
click at [1114, 354] on span "Add bill" at bounding box center [1329, 350] width 51 height 18
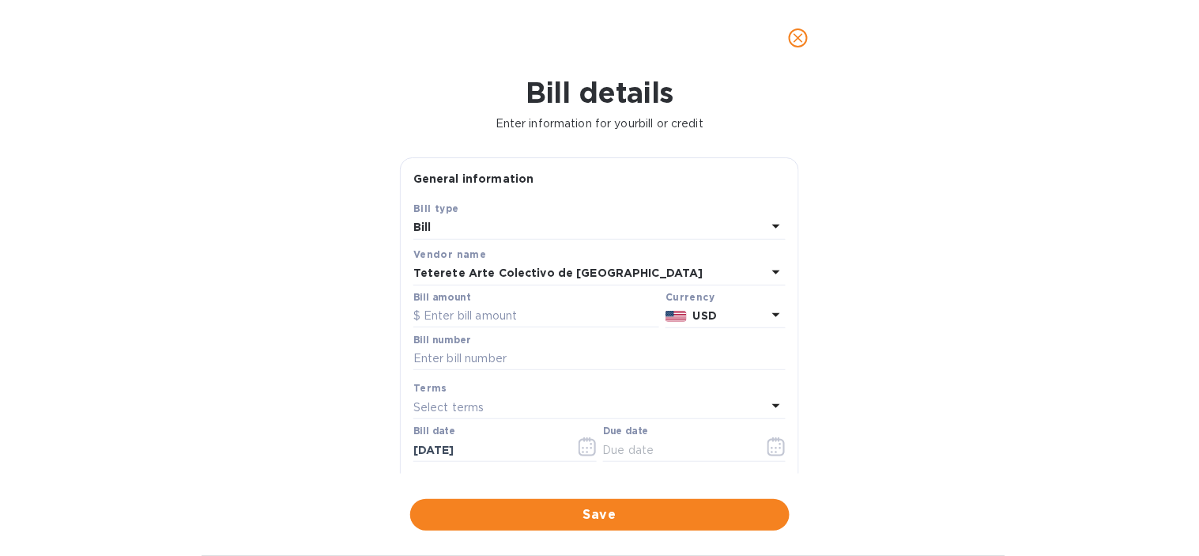
click at [938, 282] on div "Bill details Enter information for your bill or credit General information Save…" at bounding box center [599, 316] width 1199 height 480
click at [460, 319] on input "text" at bounding box center [537, 316] width 246 height 24
type input "232"
click at [334, 317] on div "Bill details Enter information for your bill or credit General information Save…" at bounding box center [599, 316] width 1199 height 480
click at [433, 359] on input "text" at bounding box center [600, 359] width 372 height 24
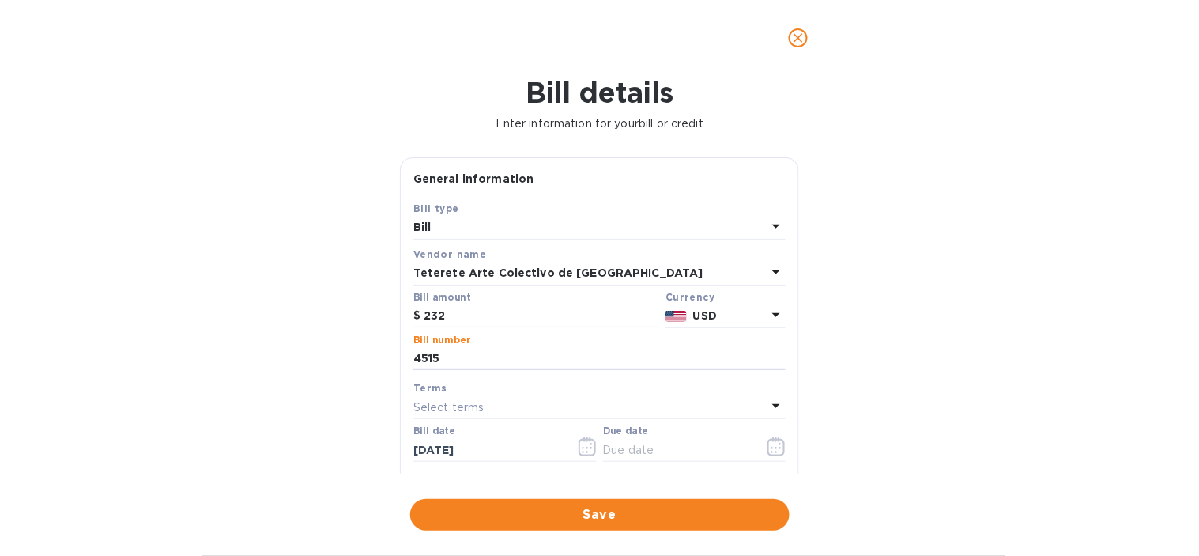
scroll to position [88, 0]
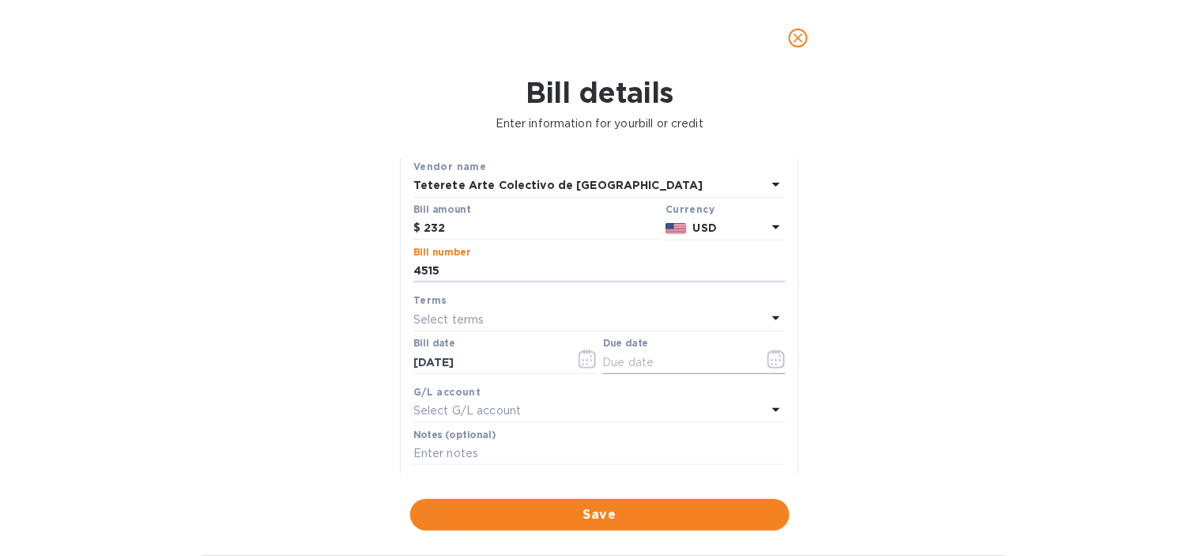
type input "4515"
click at [768, 362] on icon "button" at bounding box center [777, 358] width 18 height 19
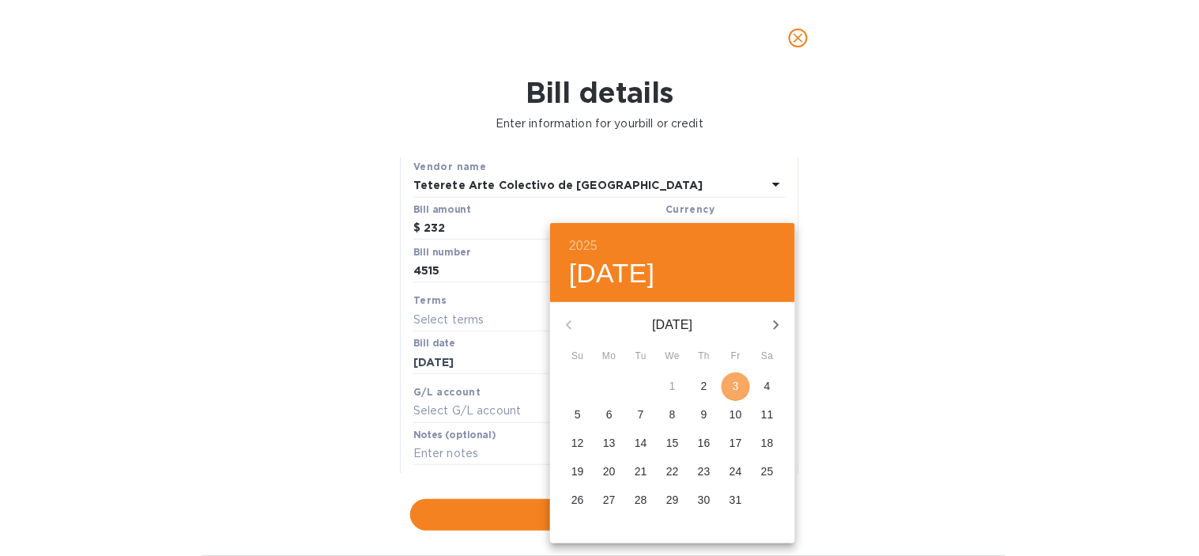
click at [732, 383] on span "3" at bounding box center [736, 386] width 28 height 16
type input "[DATE]"
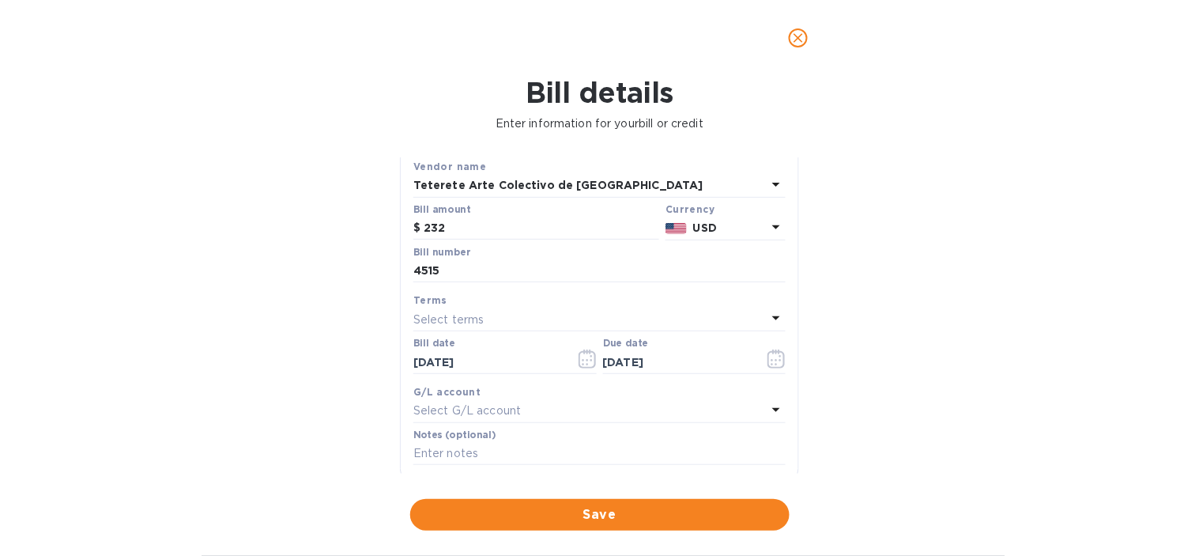
click at [485, 413] on p "Select G/L account" at bounding box center [468, 410] width 108 height 17
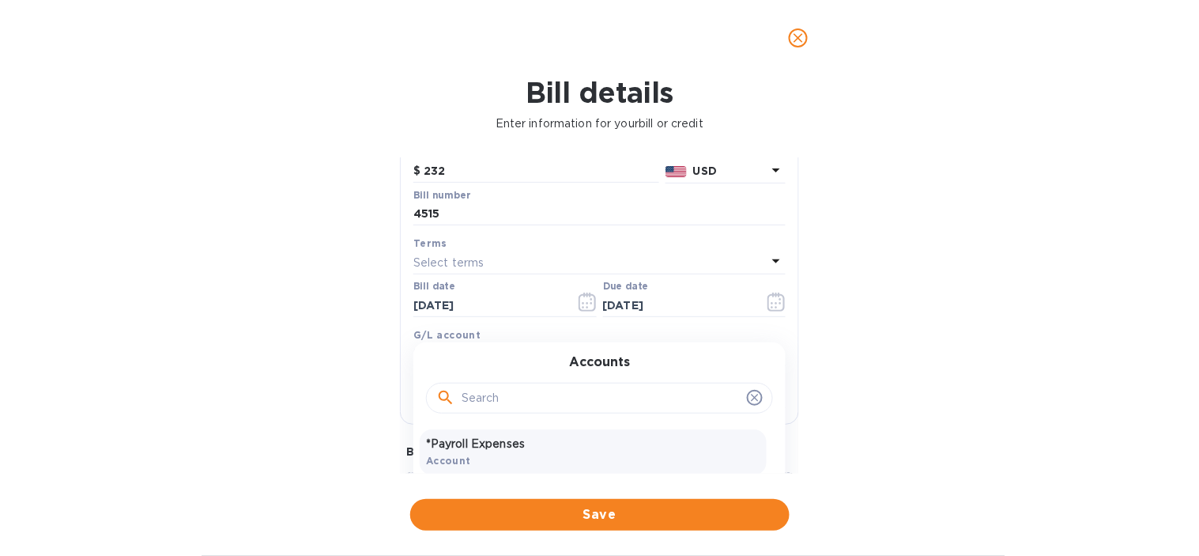
scroll to position [176, 0]
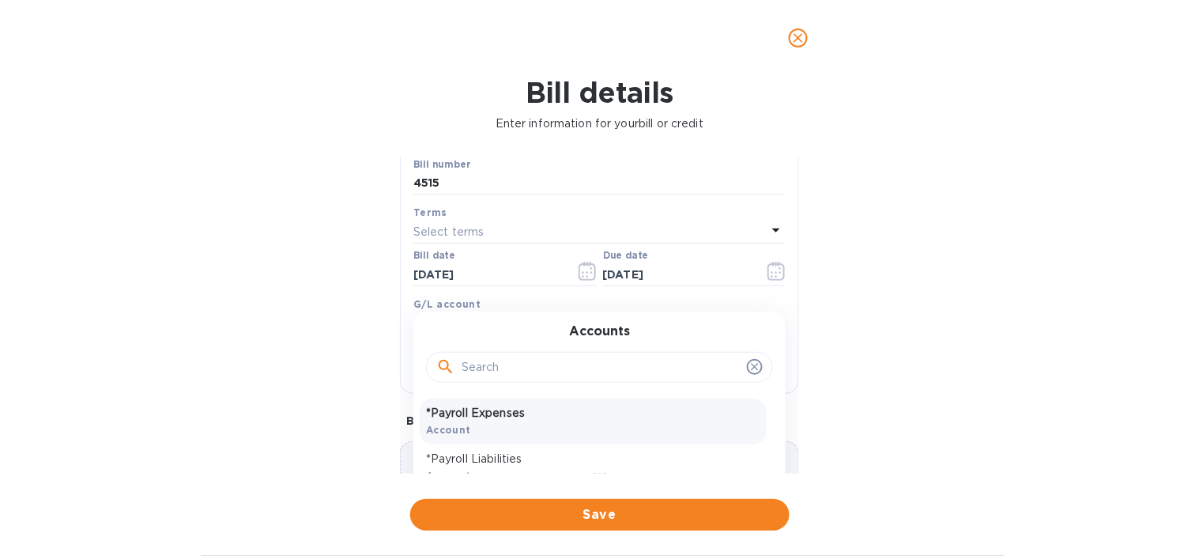
click at [543, 444] on div "*Payroll Expenses Account" at bounding box center [593, 422] width 347 height 46
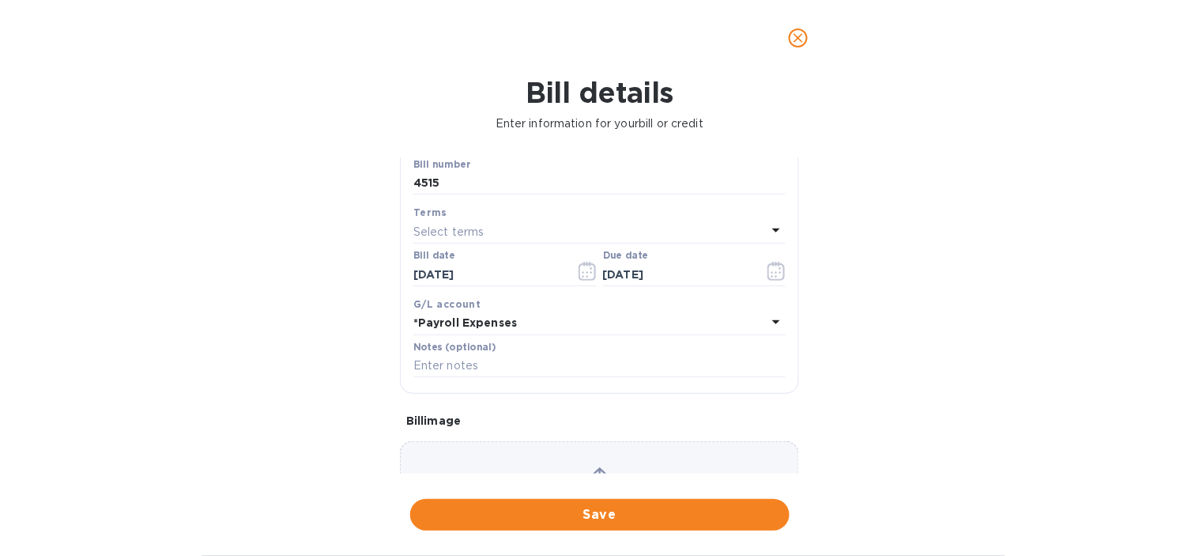
click at [481, 328] on b "*Payroll Expenses" at bounding box center [466, 322] width 104 height 13
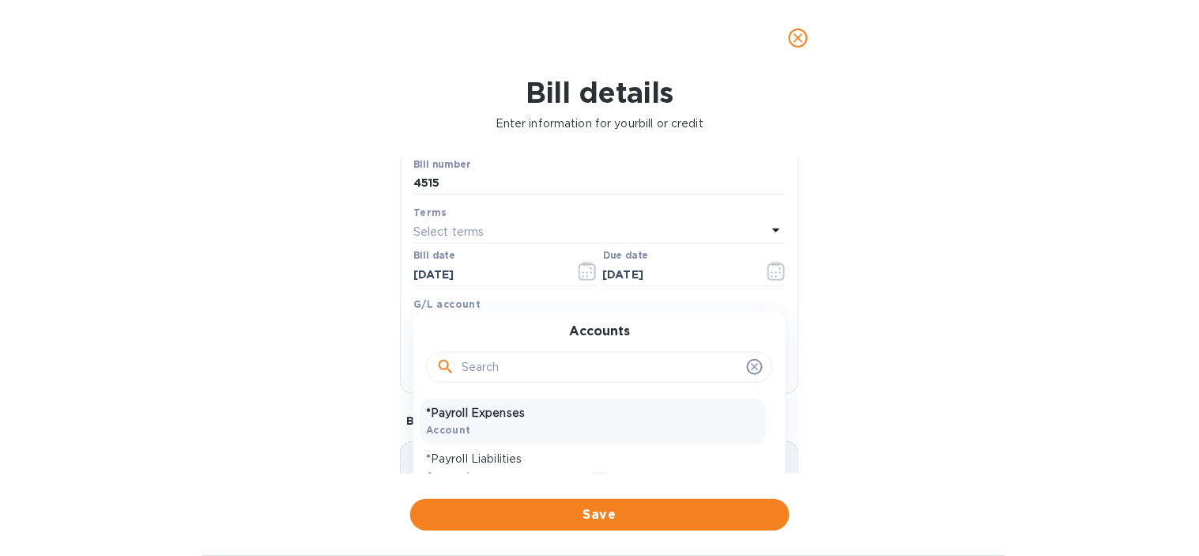
click at [479, 372] on input "text" at bounding box center [601, 368] width 279 height 24
type input "g"
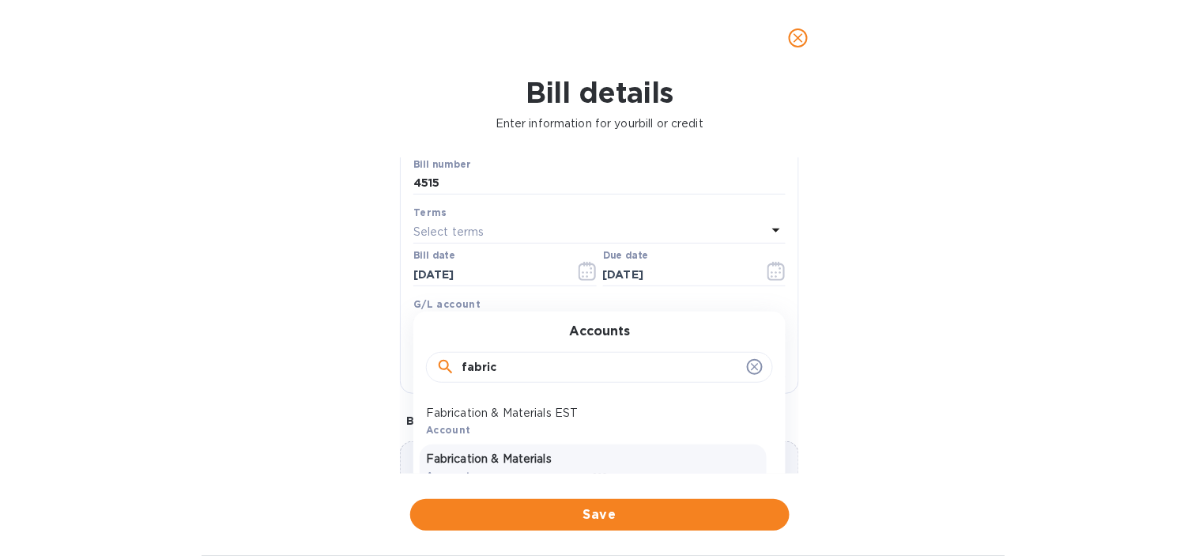
type input "fabric"
click at [489, 456] on p "Fabrication & Materials" at bounding box center [593, 459] width 334 height 17
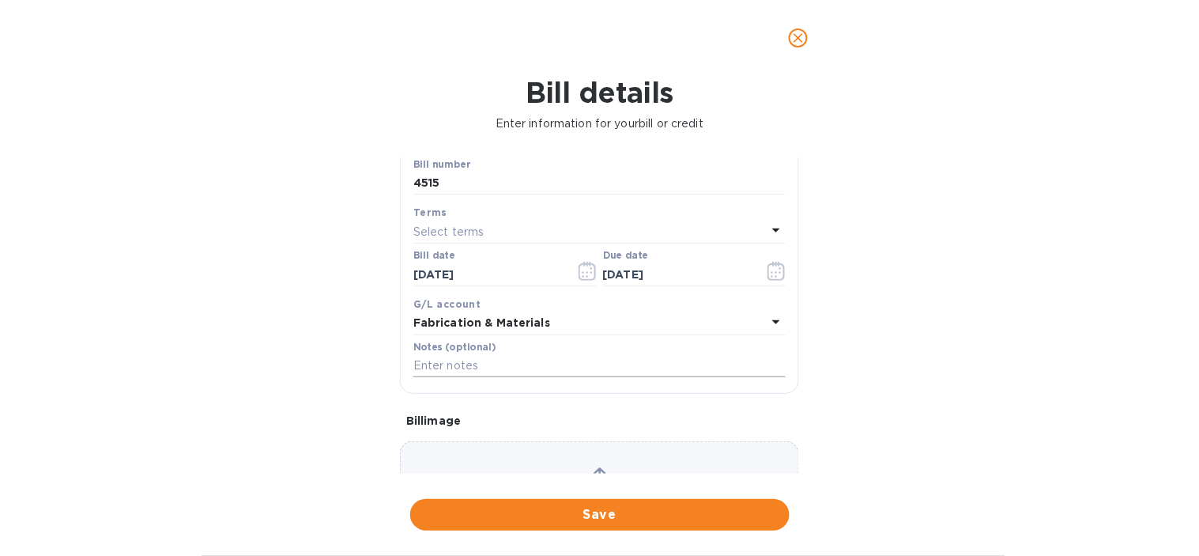
click at [477, 376] on input "text" at bounding box center [600, 366] width 372 height 24
click at [500, 366] on input "text" at bounding box center [600, 366] width 372 height 24
paste input "4515_FTMX_MUR | TETERETE | PILLOWS"
type input "4515_FTMX_MUR | TETERETE | PILLOWS"
click at [285, 396] on div "Bill details Enter information for your bill or credit General information Save…" at bounding box center [599, 316] width 1199 height 480
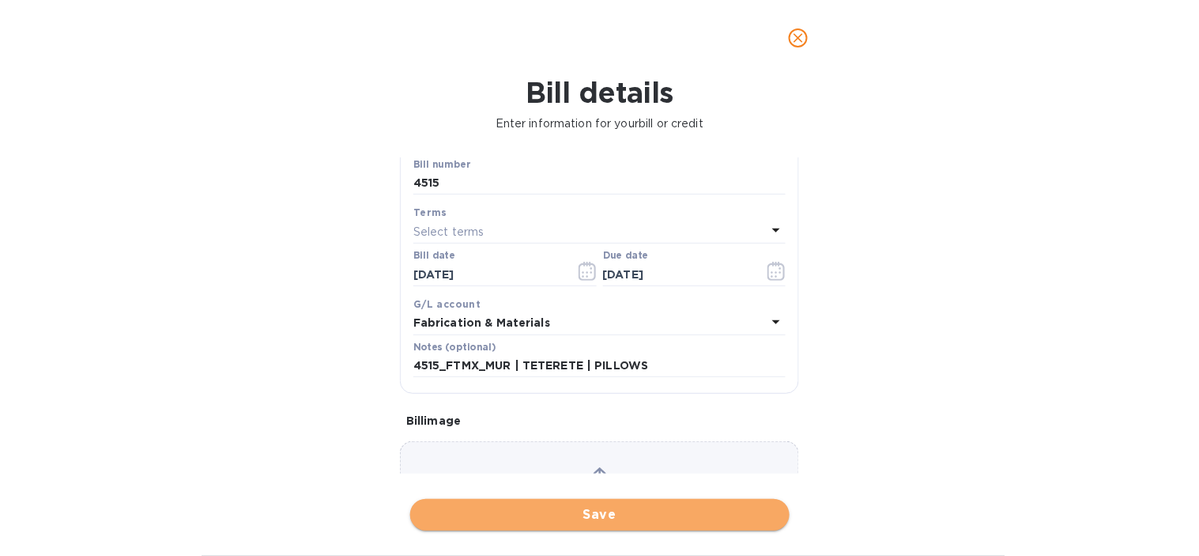
click at [599, 516] on span "Save" at bounding box center [600, 514] width 354 height 19
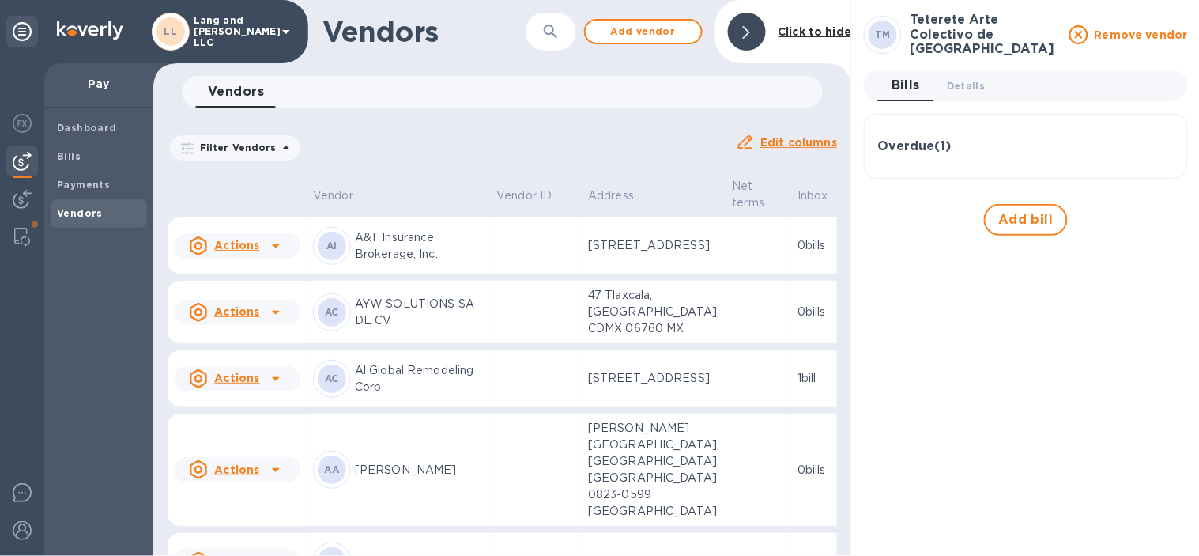
click at [557, 37] on icon "button" at bounding box center [550, 31] width 13 height 13
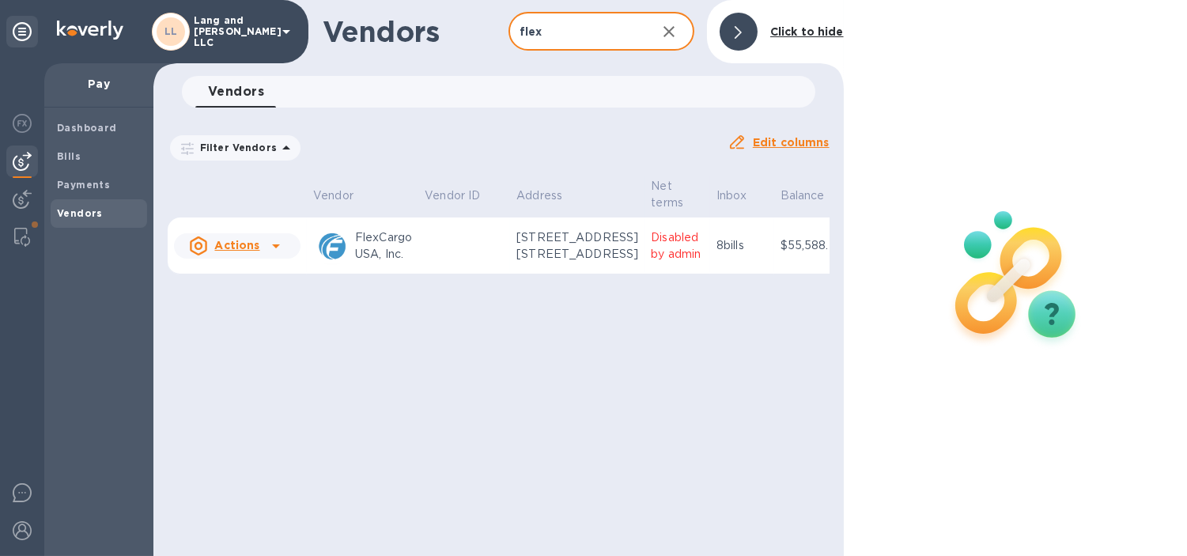
type input "flex"
click at [390, 263] on p "FlexCargo USA, Inc." at bounding box center [383, 245] width 57 height 33
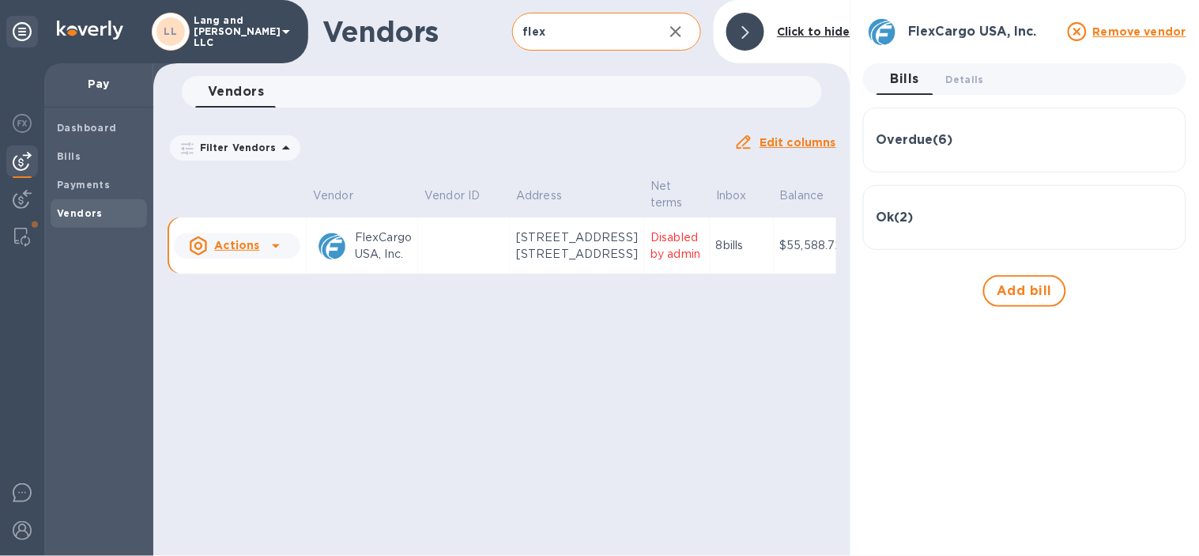
click at [925, 139] on h3 "Overdue ( 6 )" at bounding box center [915, 140] width 77 height 15
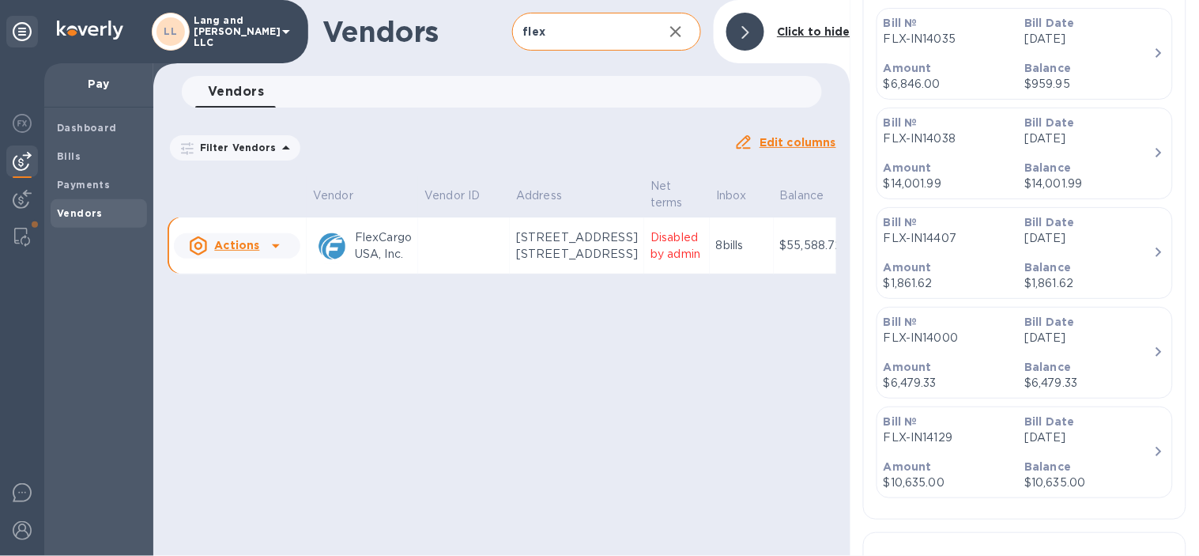
scroll to position [351, 0]
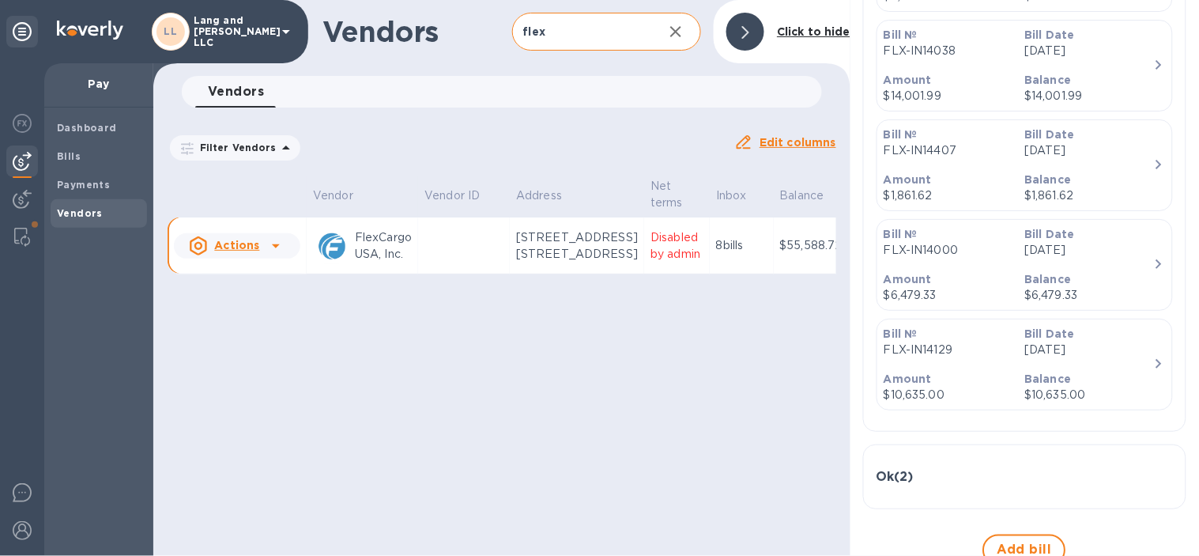
click at [712, 435] on div "Vendors flex ​ Add vendor Click to hide Vendors 0 Filter Vendors Auto pay: All …" at bounding box center [501, 278] width 697 height 556
click at [760, 28] on div at bounding box center [746, 32] width 38 height 38
